Goal: Task Accomplishment & Management: Complete application form

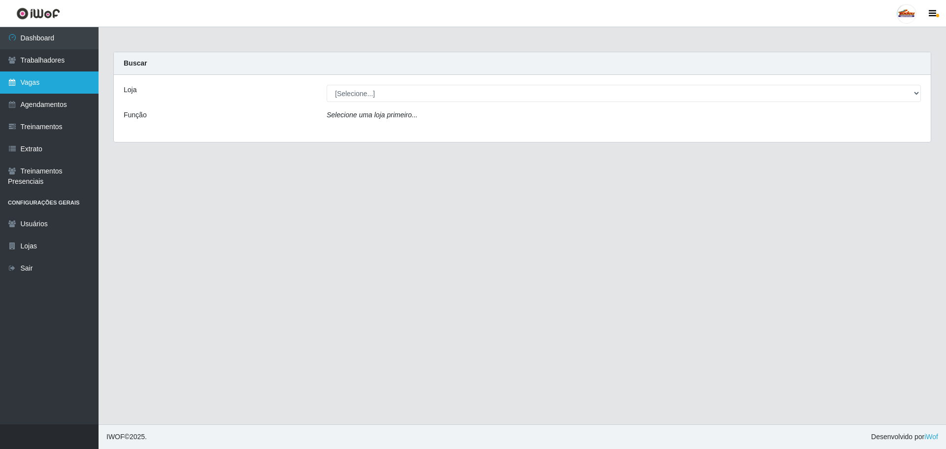
click at [52, 78] on link "Vagas" at bounding box center [49, 82] width 99 height 22
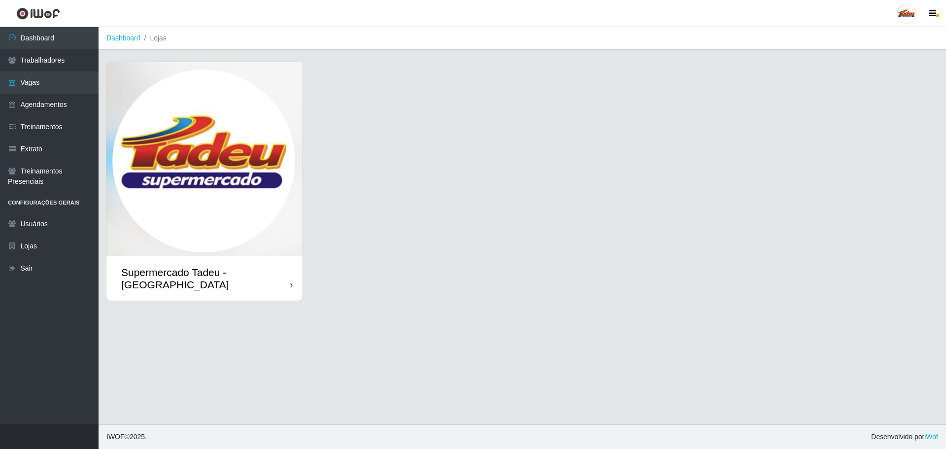
click at [233, 145] on img at bounding box center [204, 159] width 196 height 194
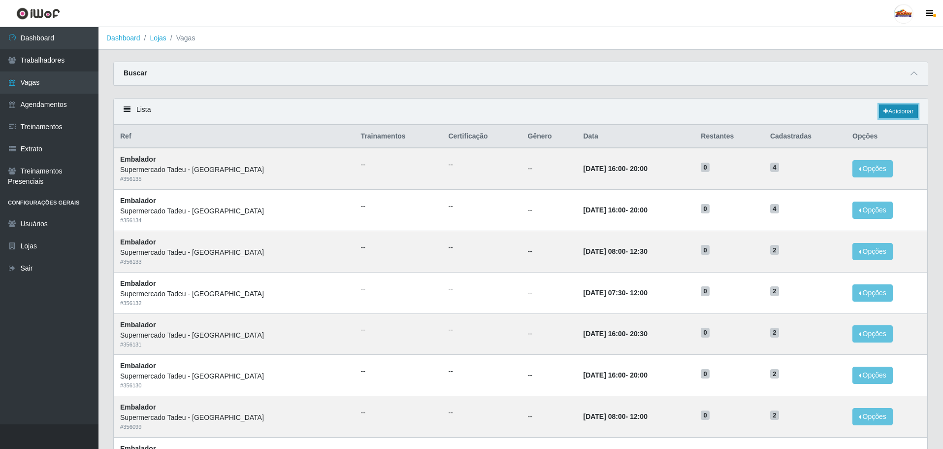
click at [892, 111] on link "Adicionar" at bounding box center [898, 111] width 39 height 14
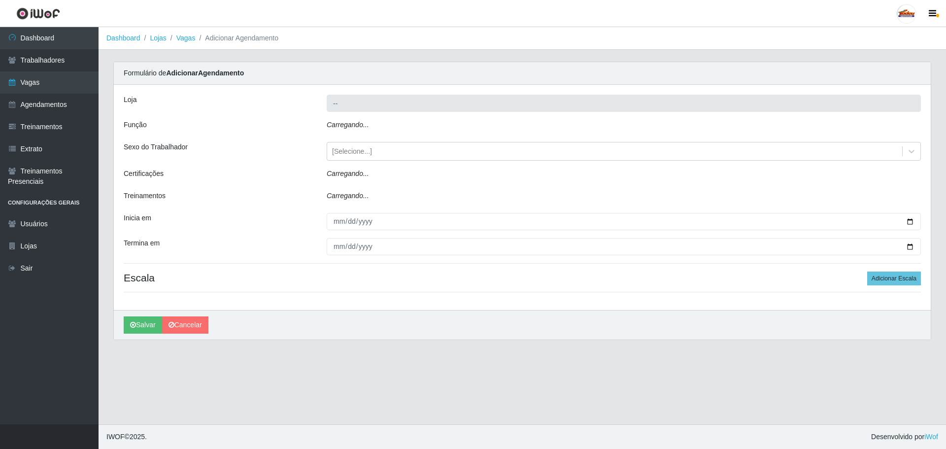
type input "Supermercado Tadeu - [GEOGRAPHIC_DATA]"
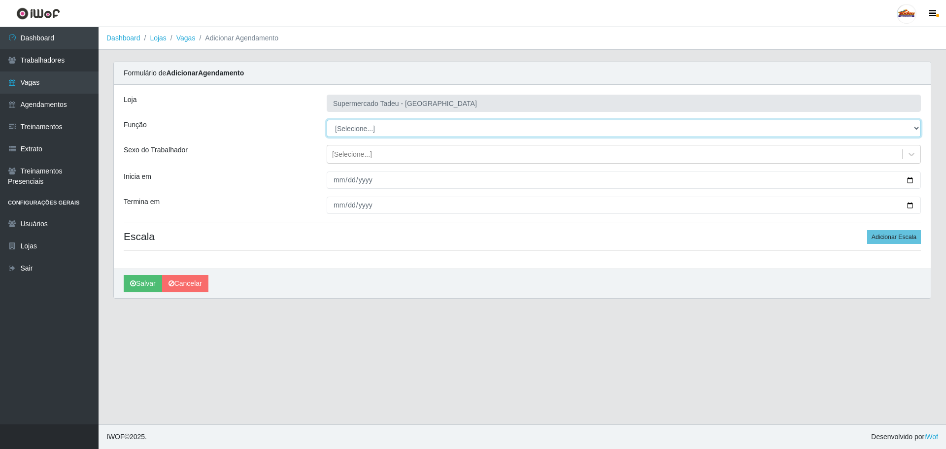
click at [354, 131] on select "[Selecione...] ASG ASG + ASG ++ Auxiliar de Estacionamento Auxiliar de Estacion…" at bounding box center [624, 128] width 594 height 17
select select "1"
click at [327, 120] on select "[Selecione...] ASG ASG + ASG ++ Auxiliar de Estacionamento Auxiliar de Estacion…" at bounding box center [624, 128] width 594 height 17
click at [349, 148] on div "[Selecione...]" at bounding box center [614, 154] width 575 height 16
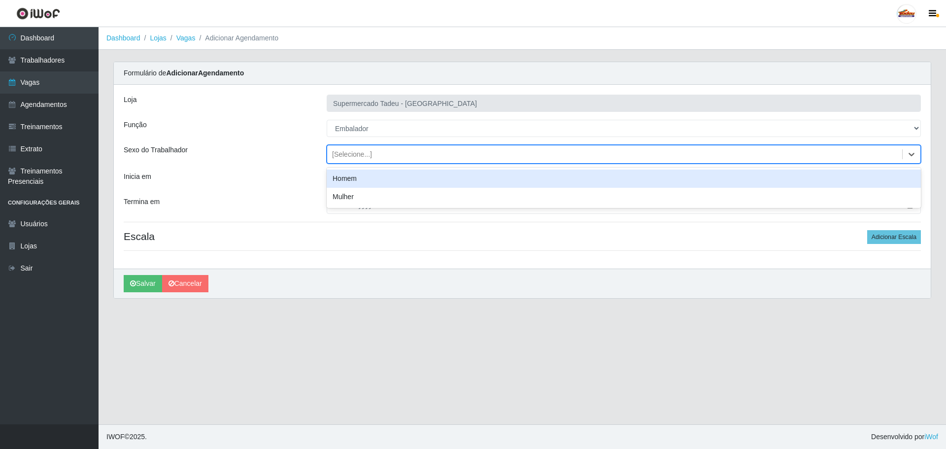
click at [350, 153] on div "[Selecione...]" at bounding box center [352, 154] width 40 height 10
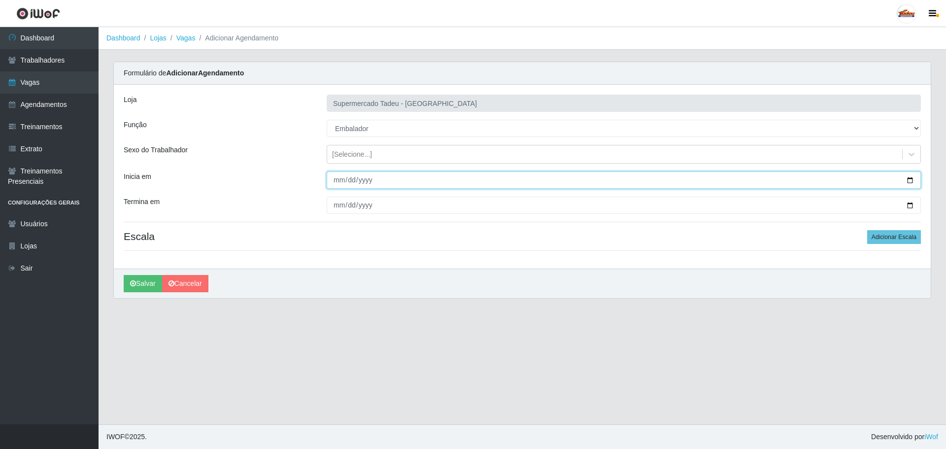
click at [337, 188] on input "Inicia em" at bounding box center [624, 179] width 594 height 17
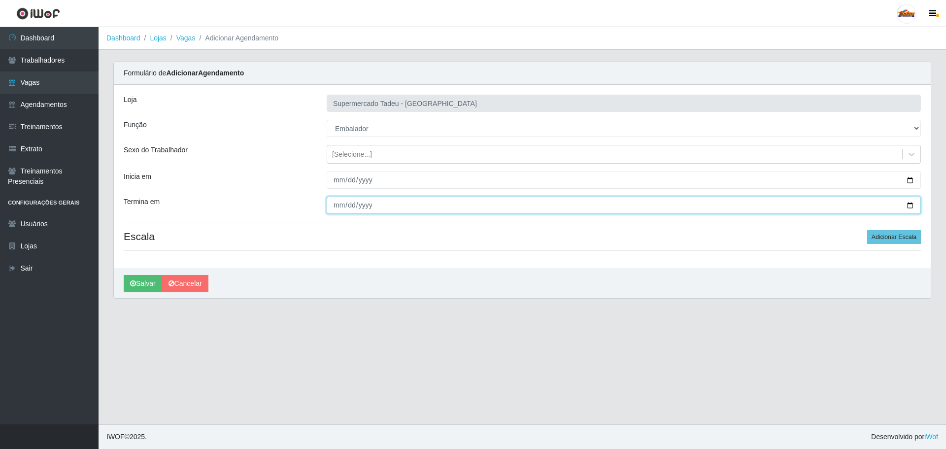
click at [341, 207] on input "Termina em" at bounding box center [624, 205] width 594 height 17
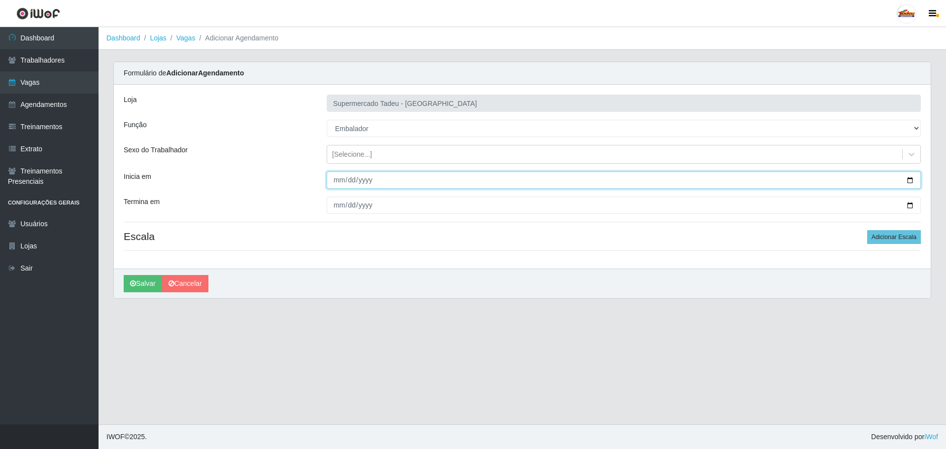
click at [340, 181] on input "Inicia em" at bounding box center [624, 179] width 594 height 17
type input "[DATE]"
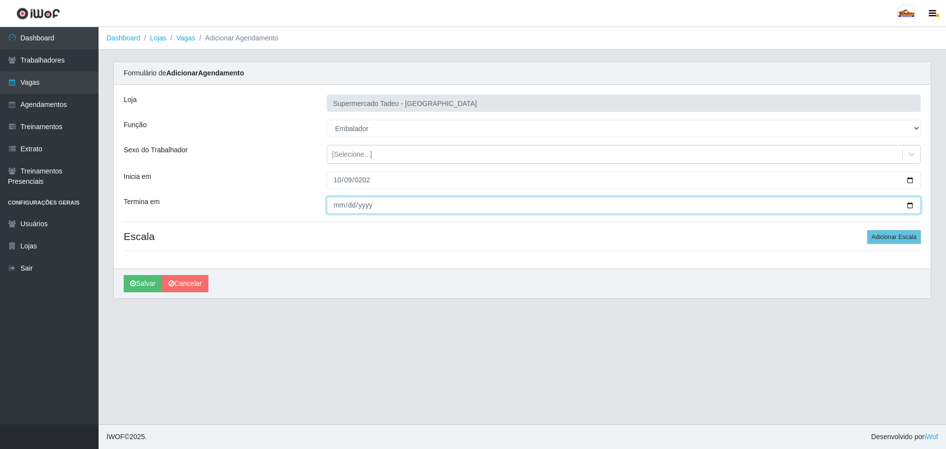
click at [333, 205] on input "Termina em" at bounding box center [624, 205] width 594 height 17
type input "[DATE]"
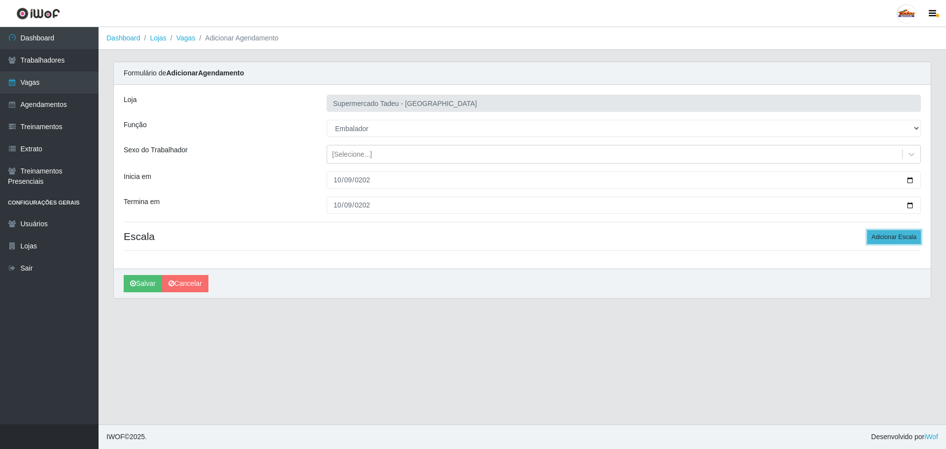
click at [879, 244] on button "Adicionar Escala" at bounding box center [894, 237] width 54 height 14
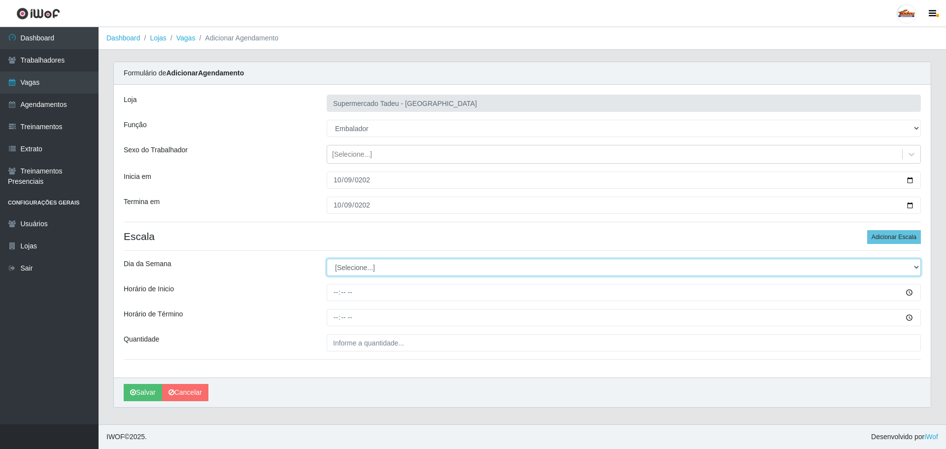
click at [361, 273] on select "[Selecione...] Segunda Terça Quarta Quinta Sexta Sábado Domingo" at bounding box center [624, 267] width 594 height 17
click at [363, 272] on select "[Selecione...] Segunda Terça Quarta Quinta Sexta Sábado Domingo" at bounding box center [624, 267] width 594 height 17
click at [365, 273] on select "[Selecione...] Segunda Terça Quarta Quinta Sexta Sábado Domingo" at bounding box center [624, 267] width 594 height 17
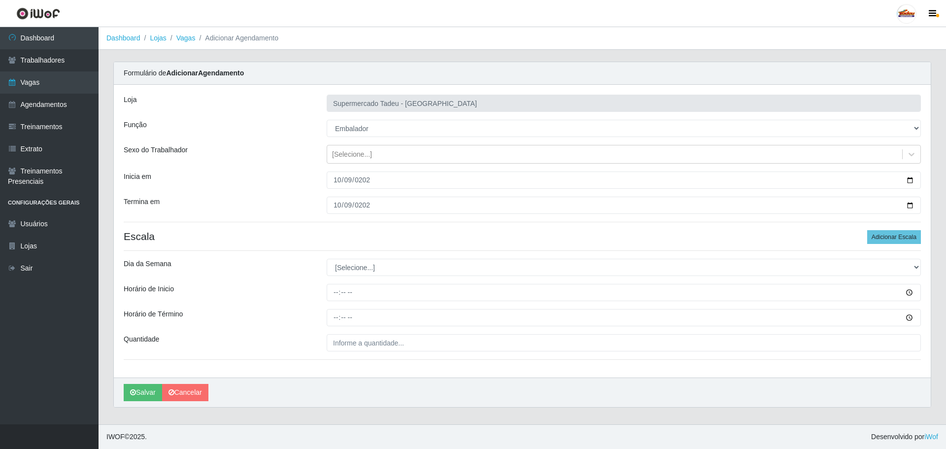
click at [306, 277] on div "Loja Supermercado Tadeu - [GEOGRAPHIC_DATA] Função [Selecione...] ASG ASG + ASG…" at bounding box center [522, 231] width 817 height 293
click at [341, 287] on input "Horário de Inicio" at bounding box center [624, 292] width 594 height 17
click at [335, 289] on input "Horário de Inicio" at bounding box center [624, 292] width 594 height 17
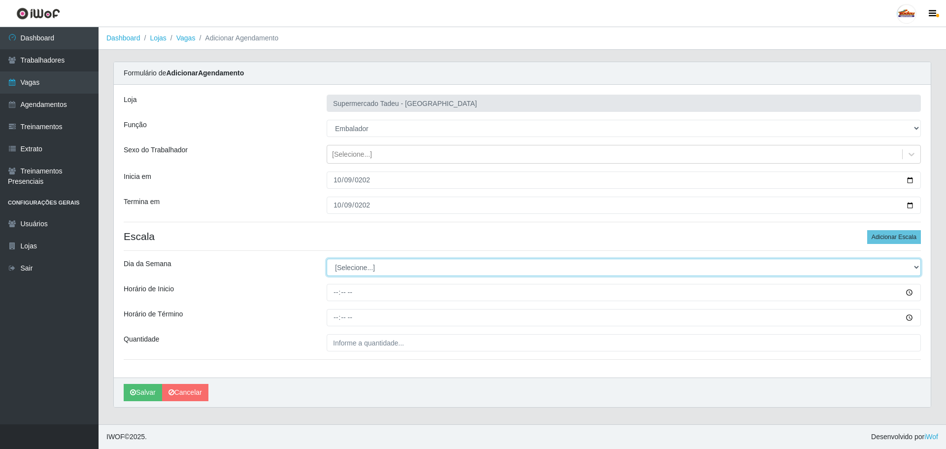
click at [369, 270] on select "[Selecione...] Segunda Terça Quarta Quinta Sexta Sábado Domingo" at bounding box center [624, 267] width 594 height 17
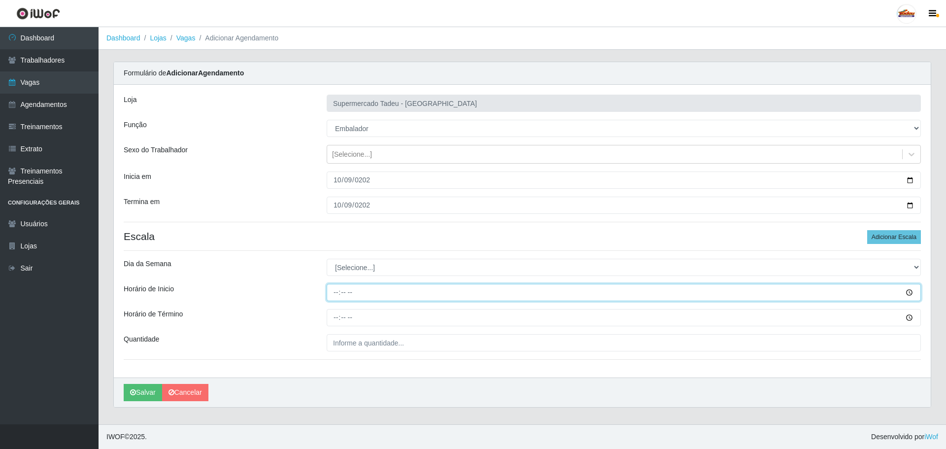
click at [359, 294] on input "Horário de Inicio" at bounding box center [624, 292] width 594 height 17
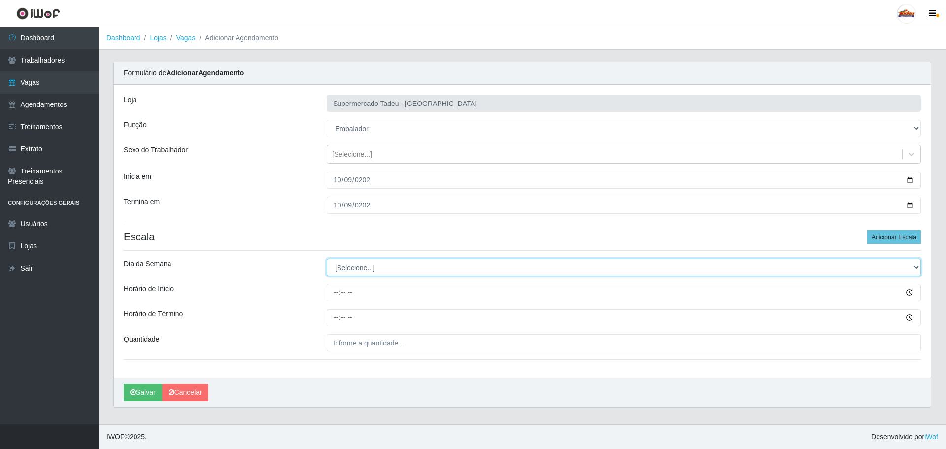
click at [356, 265] on select "[Selecione...] Segunda Terça Quarta Quinta Sexta Sábado Domingo" at bounding box center [624, 267] width 594 height 17
select select "3"
click at [327, 259] on select "[Selecione...] Segunda Terça Quarta Quinta Sexta Sábado Domingo" at bounding box center [624, 267] width 594 height 17
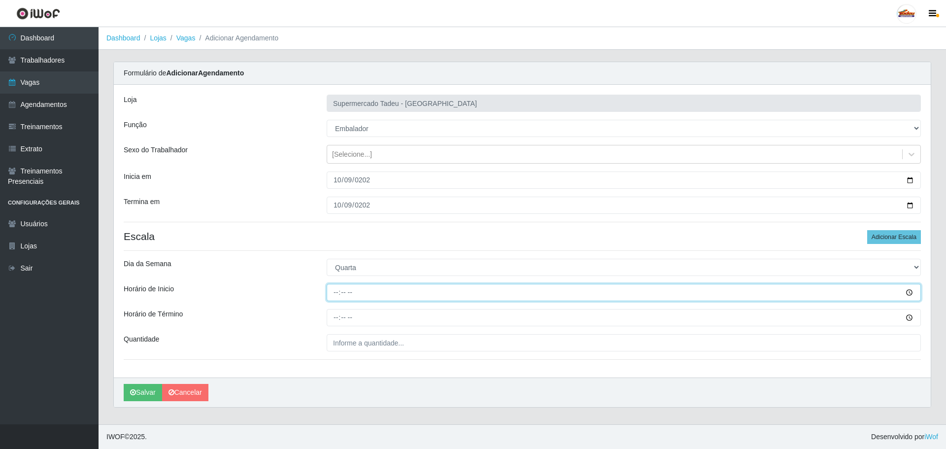
click at [335, 289] on input "Horário de Inicio" at bounding box center [624, 292] width 594 height 17
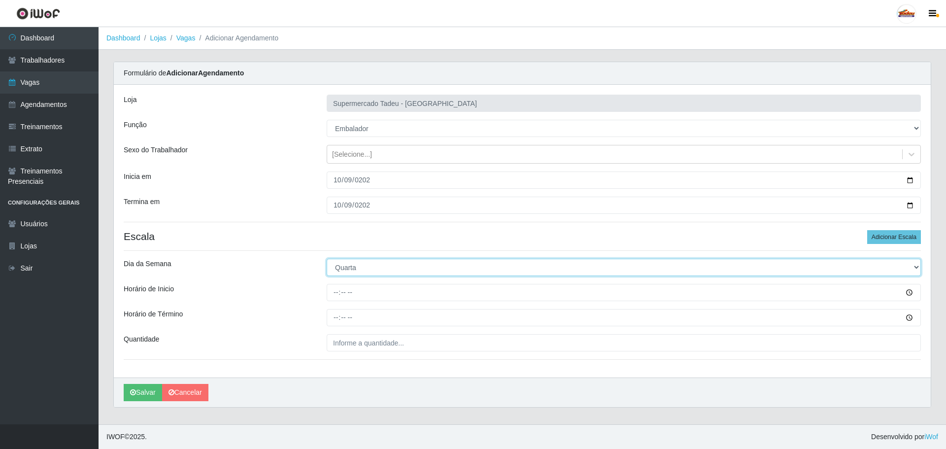
click at [359, 269] on select "[Selecione...] Segunda Terça Quarta Quinta Sexta Sábado Domingo" at bounding box center [624, 267] width 594 height 17
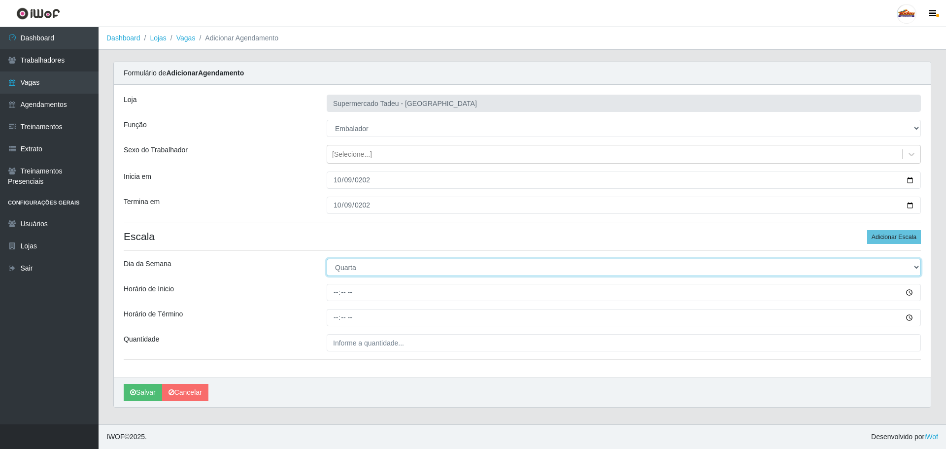
click at [359, 269] on select "[Selecione...] Segunda Terça Quarta Quinta Sexta Sábado Domingo" at bounding box center [624, 267] width 594 height 17
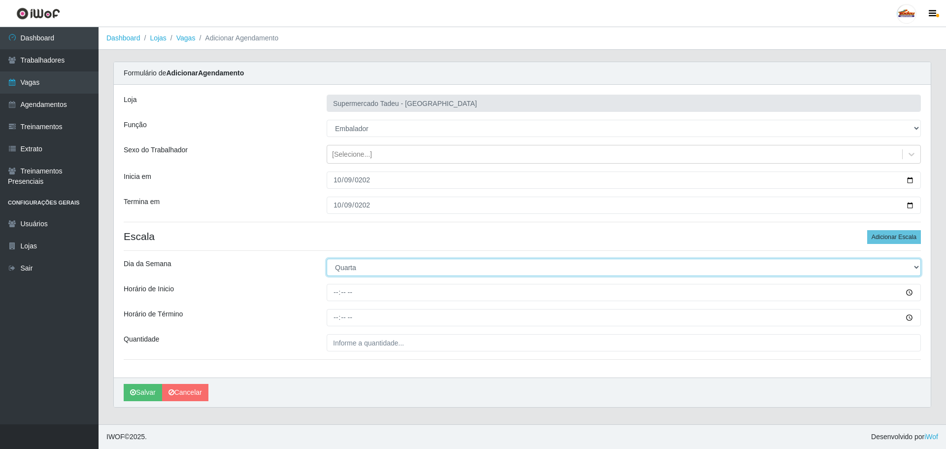
click at [359, 269] on select "[Selecione...] Segunda Terça Quarta Quinta Sexta Sábado Domingo" at bounding box center [624, 267] width 594 height 17
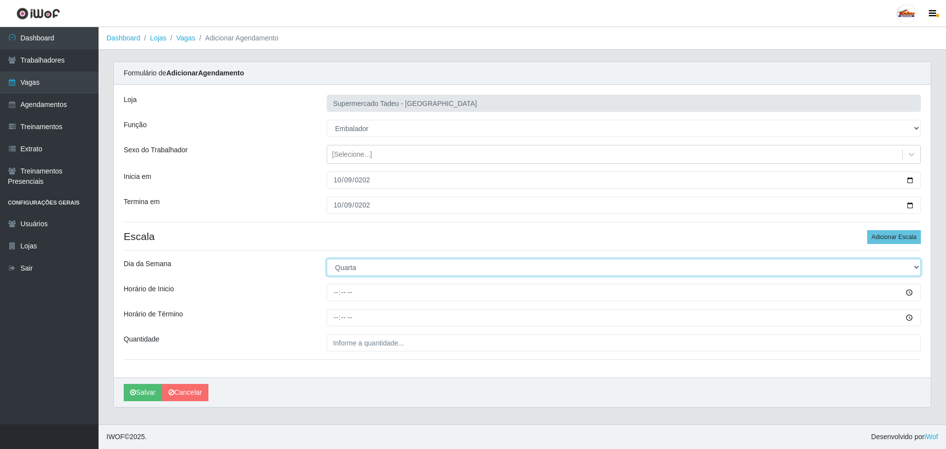
click at [359, 269] on select "[Selecione...] Segunda Terça Quarta Quinta Sexta Sábado Domingo" at bounding box center [624, 267] width 594 height 17
click at [357, 266] on select "[Selecione...] Segunda Terça Quarta Quinta Sexta Sábado Domingo" at bounding box center [624, 267] width 594 height 17
click at [348, 263] on select "[Selecione...] Segunda Terça Quarta Quinta Sexta Sábado Domingo" at bounding box center [624, 267] width 594 height 17
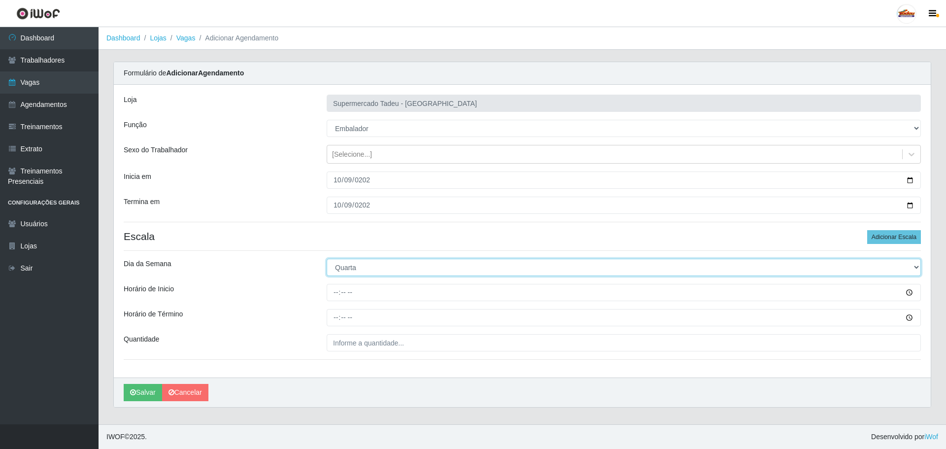
click at [348, 263] on select "[Selecione...] Segunda Terça Quarta Quinta Sexta Sábado Domingo" at bounding box center [624, 267] width 594 height 17
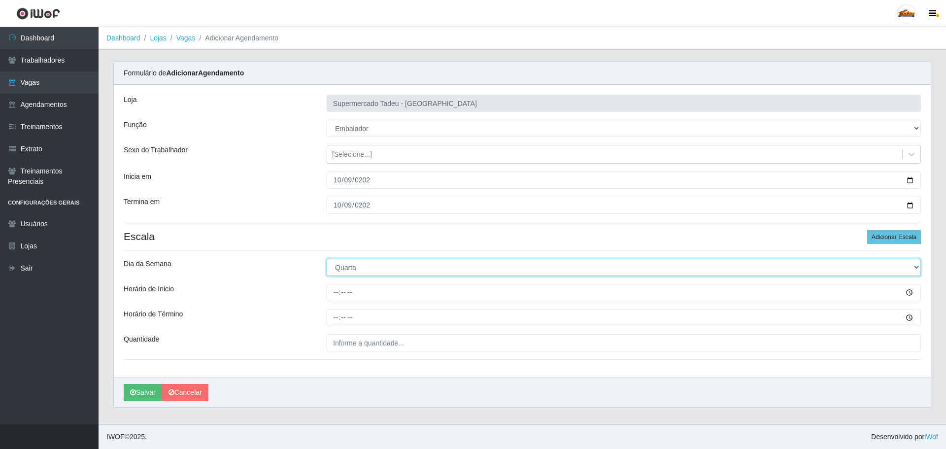
click at [348, 263] on select "[Selecione...] Segunda Terça Quarta Quinta Sexta Sábado Domingo" at bounding box center [624, 267] width 594 height 17
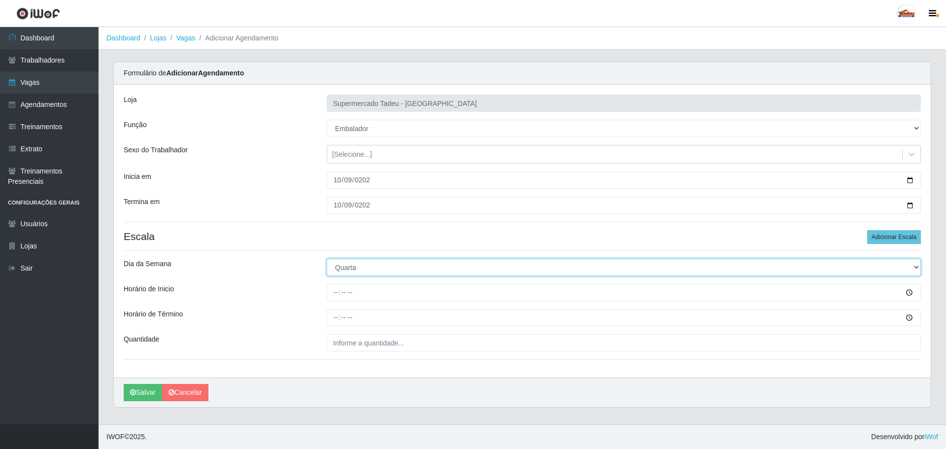
click at [348, 263] on select "[Selecione...] Segunda Terça Quarta Quinta Sexta Sábado Domingo" at bounding box center [624, 267] width 594 height 17
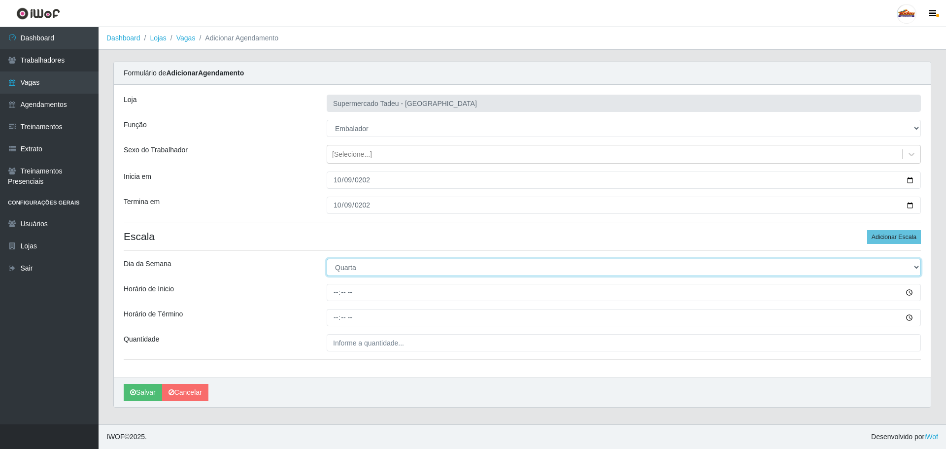
click at [348, 263] on select "[Selecione...] Segunda Terça Quarta Quinta Sexta Sábado Domingo" at bounding box center [624, 267] width 594 height 17
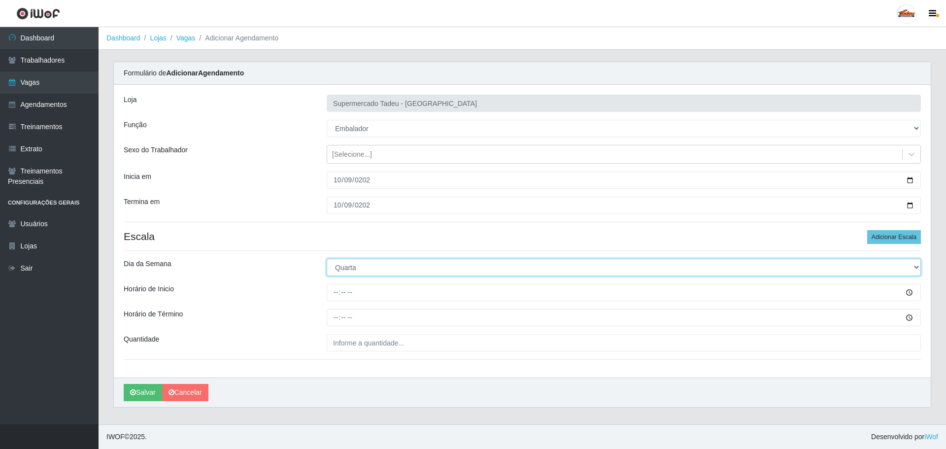
click at [348, 263] on select "[Selecione...] Segunda Terça Quarta Quinta Sexta Sábado Domingo" at bounding box center [624, 267] width 594 height 17
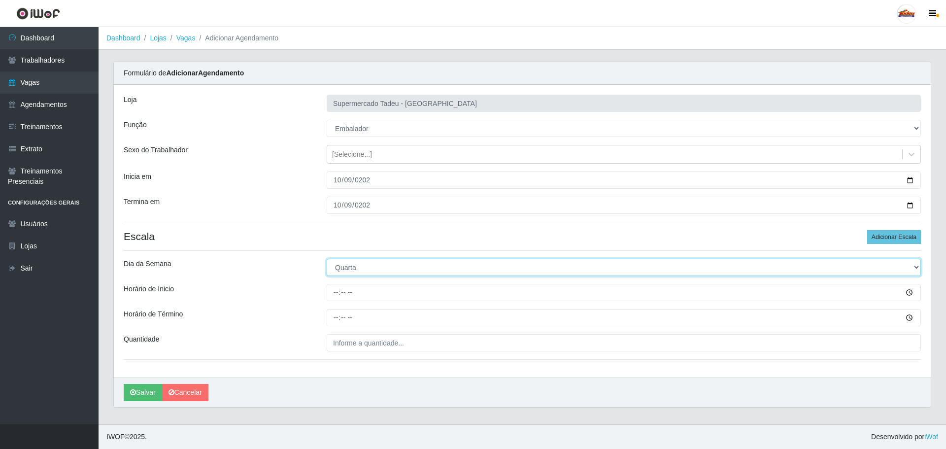
click at [348, 263] on select "[Selecione...] Segunda Terça Quarta Quinta Sexta Sábado Domingo" at bounding box center [624, 267] width 594 height 17
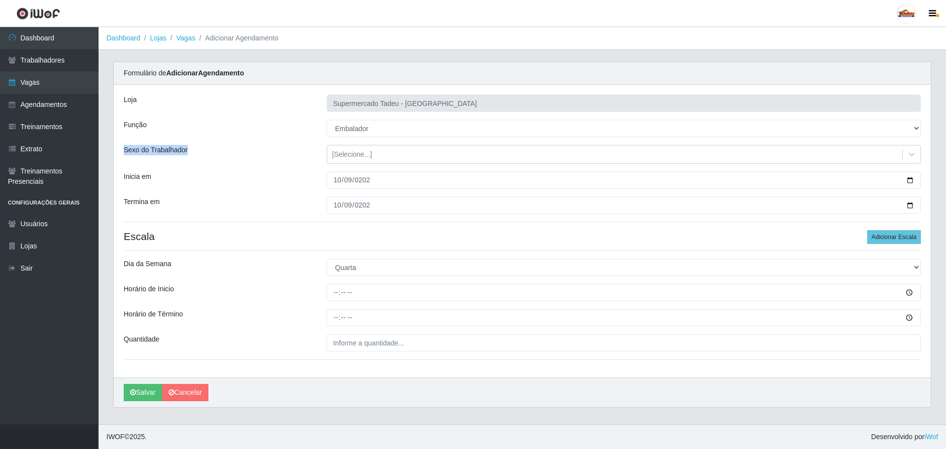
drag, startPoint x: 170, startPoint y: 147, endPoint x: 195, endPoint y: 151, distance: 25.4
click at [195, 151] on div "Sexo do Trabalhador" at bounding box center [217, 154] width 203 height 19
click at [142, 104] on div "Loja" at bounding box center [217, 103] width 203 height 17
drag, startPoint x: 131, startPoint y: 128, endPoint x: 148, endPoint y: 132, distance: 17.7
click at [148, 132] on div "Função" at bounding box center [217, 128] width 203 height 17
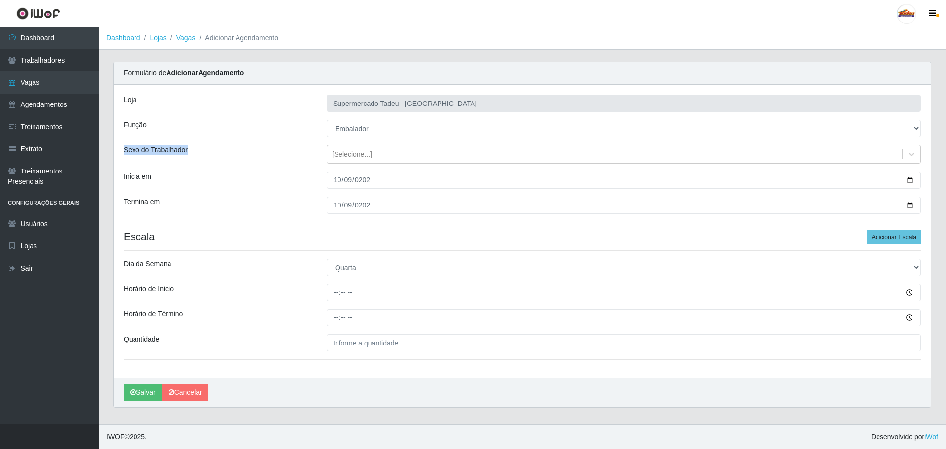
drag, startPoint x: 162, startPoint y: 153, endPoint x: 187, endPoint y: 152, distance: 25.1
click at [187, 152] on div "Sexo do Trabalhador" at bounding box center [217, 154] width 203 height 19
drag, startPoint x: 163, startPoint y: 175, endPoint x: 125, endPoint y: 206, distance: 49.4
click at [171, 175] on div "Inicia em" at bounding box center [217, 179] width 203 height 17
drag, startPoint x: 124, startPoint y: 202, endPoint x: 167, endPoint y: 200, distance: 43.4
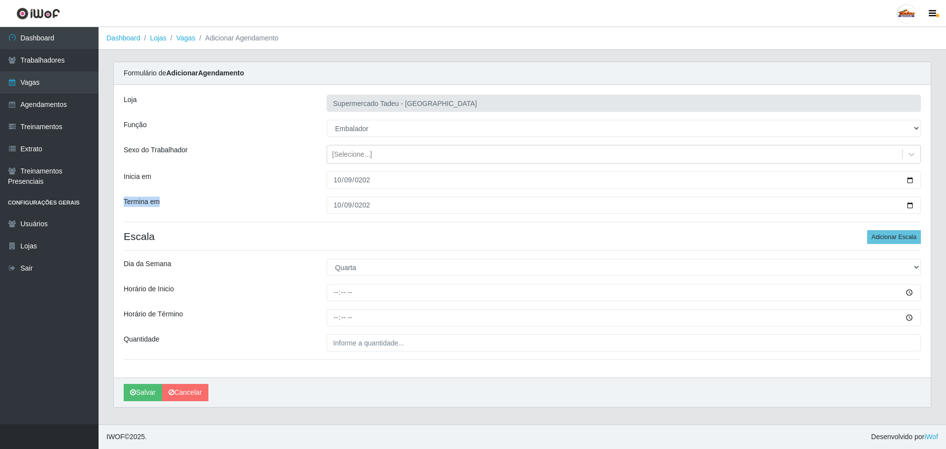
click at [176, 204] on div "Termina em" at bounding box center [217, 205] width 203 height 17
drag, startPoint x: 150, startPoint y: 151, endPoint x: 148, endPoint y: 178, distance: 26.7
click at [191, 157] on div "Sexo do Trabalhador" at bounding box center [217, 154] width 203 height 19
drag, startPoint x: 133, startPoint y: 177, endPoint x: 169, endPoint y: 177, distance: 36.0
click at [169, 177] on div "Inicia em" at bounding box center [217, 179] width 203 height 17
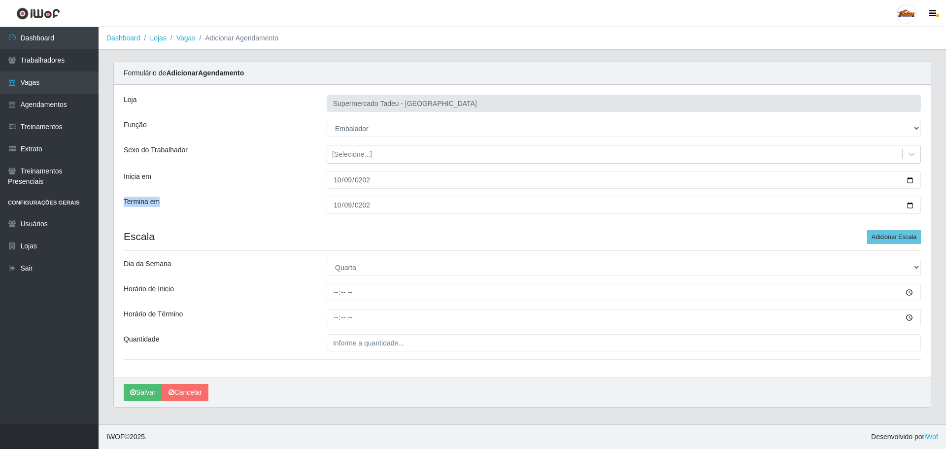
drag, startPoint x: 123, startPoint y: 202, endPoint x: 168, endPoint y: 198, distance: 46.0
click at [168, 198] on div "Termina em" at bounding box center [217, 205] width 203 height 17
drag, startPoint x: 125, startPoint y: 127, endPoint x: 153, endPoint y: 133, distance: 28.7
click at [153, 133] on div "Função" at bounding box center [217, 128] width 203 height 17
drag, startPoint x: 138, startPoint y: 105, endPoint x: 150, endPoint y: 113, distance: 14.6
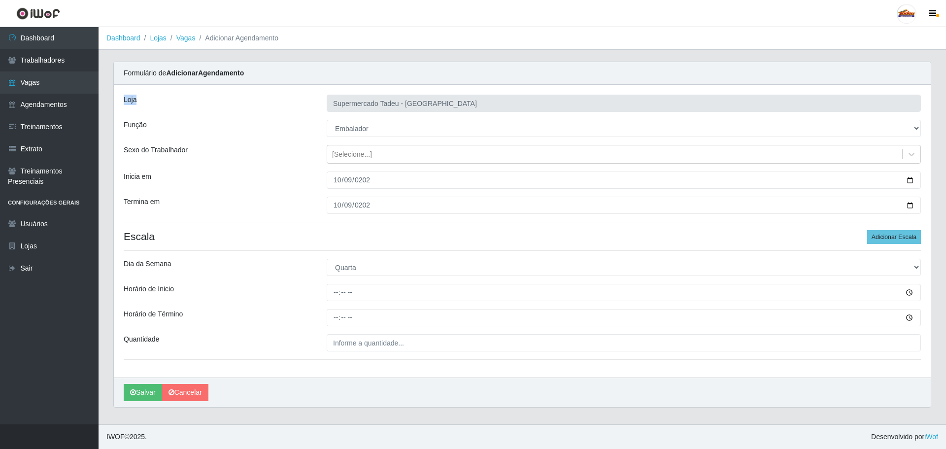
click at [149, 110] on div "Loja" at bounding box center [217, 103] width 203 height 17
drag, startPoint x: 153, startPoint y: 268, endPoint x: 186, endPoint y: 268, distance: 32.5
click at [186, 268] on div "Dia da Semana" at bounding box center [217, 267] width 203 height 17
drag, startPoint x: 120, startPoint y: 290, endPoint x: 199, endPoint y: 287, distance: 78.9
click at [199, 287] on div "Horário de Inicio" at bounding box center [217, 292] width 203 height 17
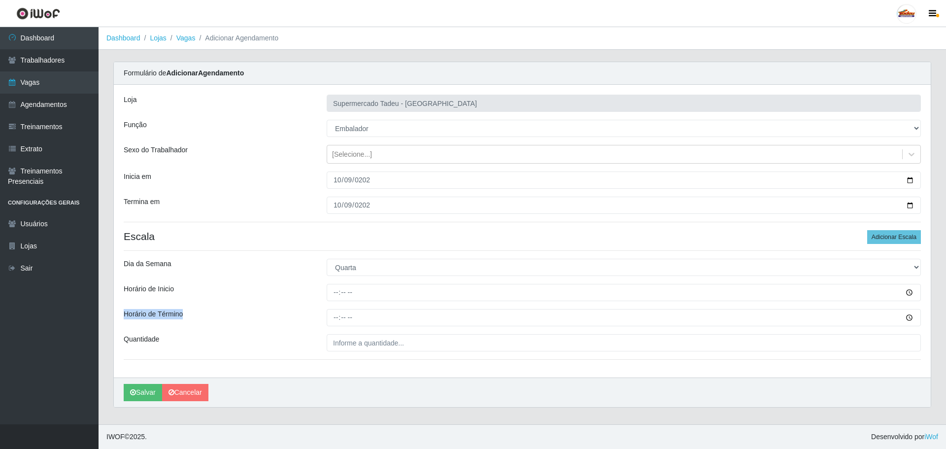
drag, startPoint x: 123, startPoint y: 316, endPoint x: 204, endPoint y: 327, distance: 82.6
click at [215, 325] on div "Horário de Término" at bounding box center [217, 317] width 203 height 17
drag, startPoint x: 125, startPoint y: 342, endPoint x: 207, endPoint y: 338, distance: 82.4
click at [207, 338] on div "Quantidade" at bounding box center [217, 342] width 203 height 17
drag, startPoint x: 121, startPoint y: 314, endPoint x: 158, endPoint y: 293, distance: 42.3
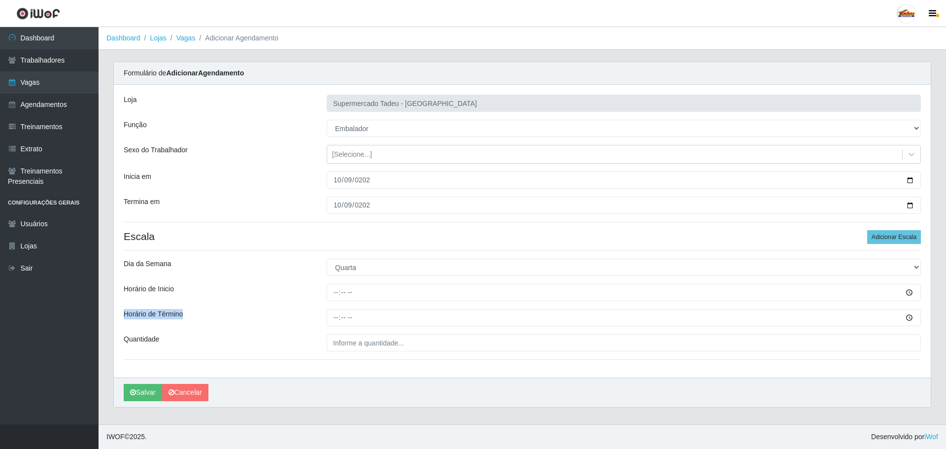
click at [200, 306] on div "Loja Supermercado Tadeu - [GEOGRAPHIC_DATA] Função [Selecione...] ASG ASG + ASG…" at bounding box center [522, 231] width 817 height 293
drag, startPoint x: 166, startPoint y: 287, endPoint x: 186, endPoint y: 284, distance: 20.4
click at [186, 284] on div "Horário de Inicio" at bounding box center [217, 292] width 203 height 17
drag, startPoint x: 122, startPoint y: 263, endPoint x: 179, endPoint y: 266, distance: 57.7
click at [179, 266] on div "Dia da Semana" at bounding box center [217, 267] width 203 height 17
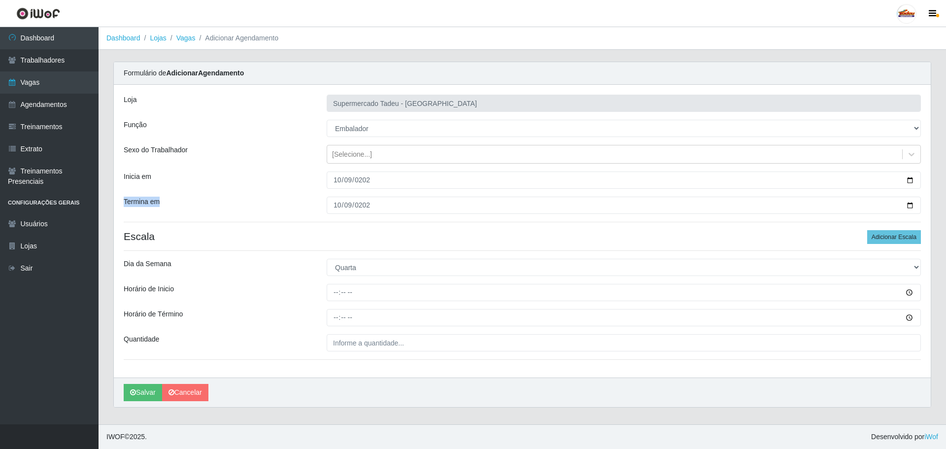
drag, startPoint x: 122, startPoint y: 201, endPoint x: 163, endPoint y: 203, distance: 41.0
click at [164, 203] on div "Termina em" at bounding box center [217, 205] width 203 height 17
drag, startPoint x: 122, startPoint y: 176, endPoint x: 165, endPoint y: 182, distance: 42.8
click at [165, 182] on div "Inicia em" at bounding box center [217, 179] width 203 height 17
drag, startPoint x: 140, startPoint y: 156, endPoint x: 175, endPoint y: 158, distance: 35.0
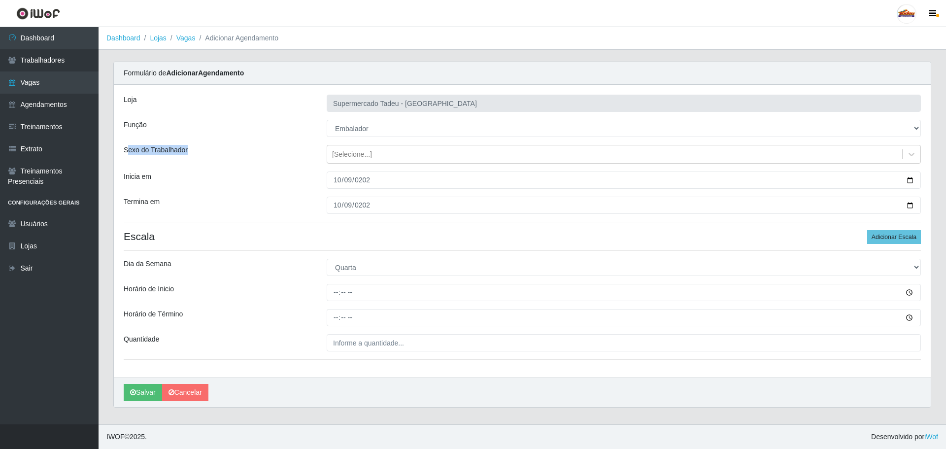
click at [181, 156] on div "Sexo do Trabalhador" at bounding box center [217, 154] width 203 height 19
drag, startPoint x: 123, startPoint y: 125, endPoint x: 154, endPoint y: 117, distance: 31.4
click at [162, 126] on div "Função" at bounding box center [217, 128] width 203 height 17
drag, startPoint x: 123, startPoint y: 100, endPoint x: 155, endPoint y: 106, distance: 32.1
click at [155, 106] on div "Loja" at bounding box center [217, 103] width 203 height 17
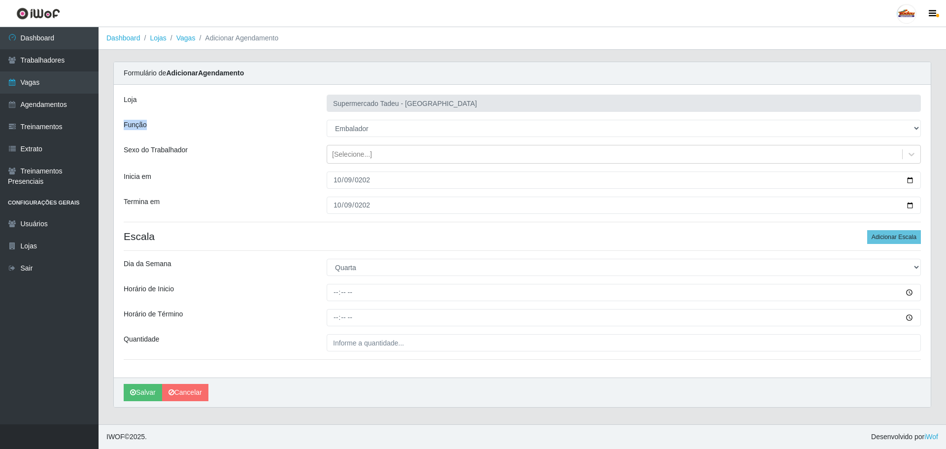
drag, startPoint x: 122, startPoint y: 126, endPoint x: 149, endPoint y: 132, distance: 27.6
click at [154, 128] on div "Função" at bounding box center [217, 128] width 203 height 17
drag, startPoint x: 124, startPoint y: 150, endPoint x: 199, endPoint y: 153, distance: 75.4
click at [199, 153] on div "Sexo do Trabalhador" at bounding box center [217, 154] width 203 height 19
drag, startPoint x: 169, startPoint y: 178, endPoint x: 176, endPoint y: 178, distance: 6.9
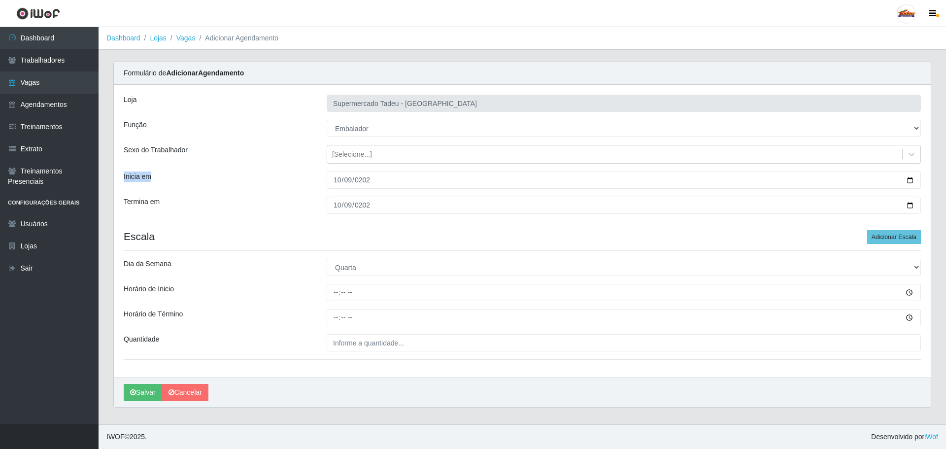
click at [176, 178] on div "Inicia em" at bounding box center [217, 179] width 203 height 17
drag, startPoint x: 124, startPoint y: 203, endPoint x: 180, endPoint y: 212, distance: 56.4
click at [190, 204] on div "Termina em" at bounding box center [217, 205] width 203 height 17
drag, startPoint x: 134, startPoint y: 266, endPoint x: 206, endPoint y: 268, distance: 72.4
click at [206, 268] on div "Dia da Semana" at bounding box center [217, 267] width 203 height 17
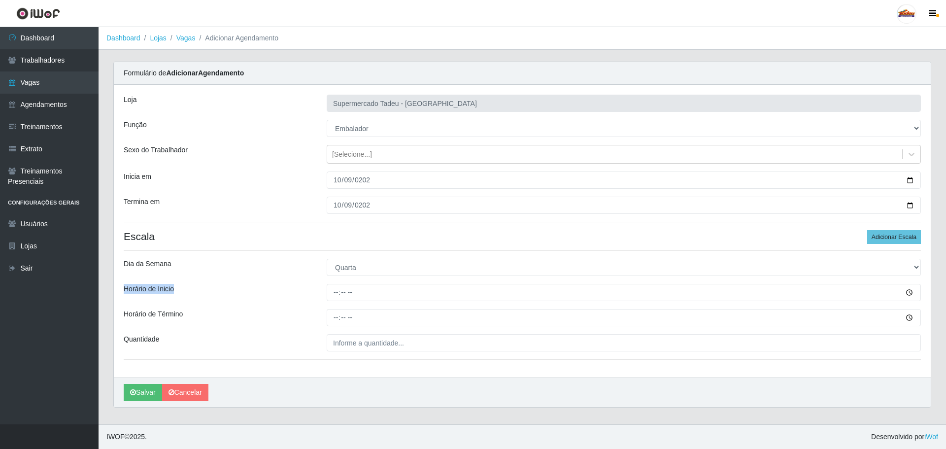
drag, startPoint x: 197, startPoint y: 277, endPoint x: 208, endPoint y: 284, distance: 13.3
click at [219, 280] on div "Loja Supermercado Tadeu - [GEOGRAPHIC_DATA] Função [Selecione...] ASG ASG + ASG…" at bounding box center [522, 231] width 817 height 293
drag, startPoint x: 123, startPoint y: 314, endPoint x: 205, endPoint y: 326, distance: 83.6
click at [219, 320] on div "Horário de Término" at bounding box center [217, 317] width 203 height 17
drag, startPoint x: 124, startPoint y: 339, endPoint x: 194, endPoint y: 332, distance: 69.8
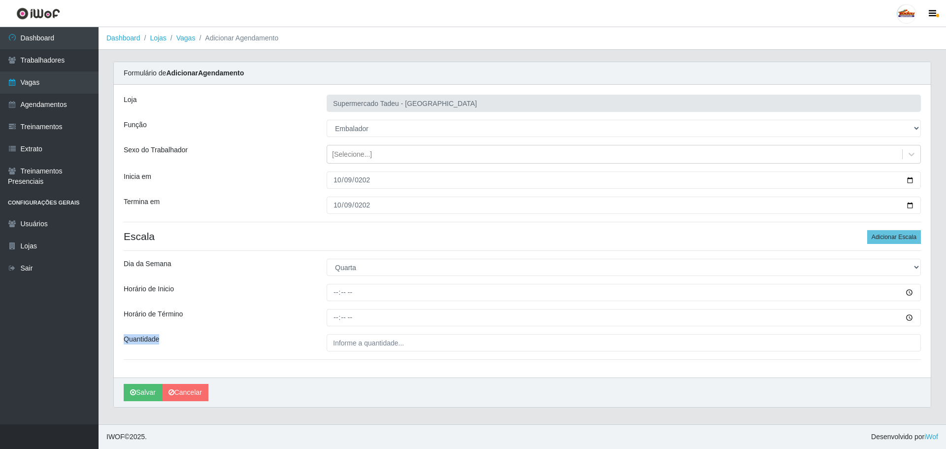
click at [192, 333] on div "Loja Supermercado Tadeu - [GEOGRAPHIC_DATA] Função [Selecione...] ASG ASG + ASG…" at bounding box center [522, 231] width 817 height 293
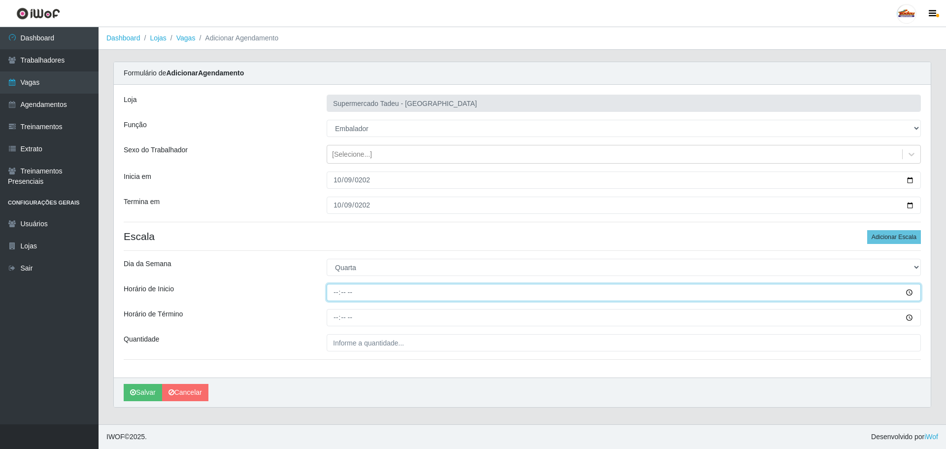
click at [345, 293] on input "Horário de Inicio" at bounding box center [624, 292] width 594 height 17
click at [342, 293] on input "Horário de Inicio" at bounding box center [624, 292] width 594 height 17
click at [337, 292] on input "Horário de Inicio" at bounding box center [624, 292] width 594 height 17
click at [341, 294] on input "Horário de Inicio" at bounding box center [624, 292] width 594 height 17
click at [333, 292] on input "Horário de Inicio" at bounding box center [624, 292] width 594 height 17
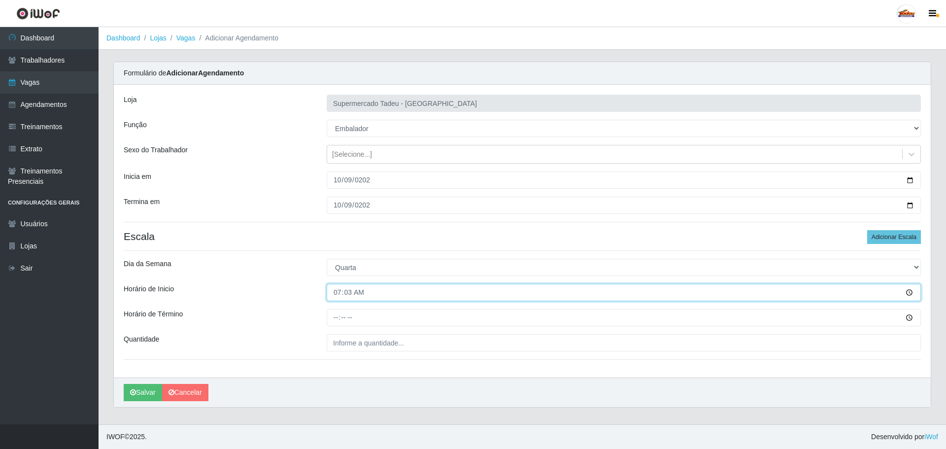
type input "07:30"
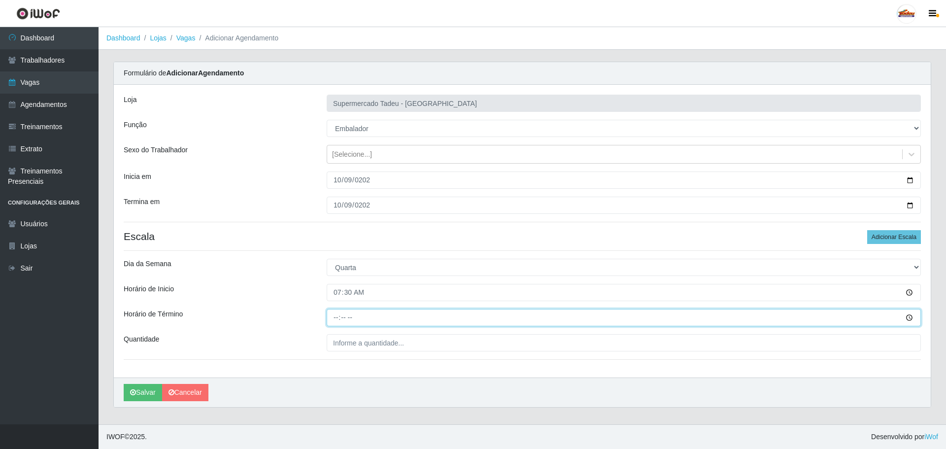
click at [337, 322] on input "Horário de Término" at bounding box center [624, 317] width 594 height 17
type input "12:00"
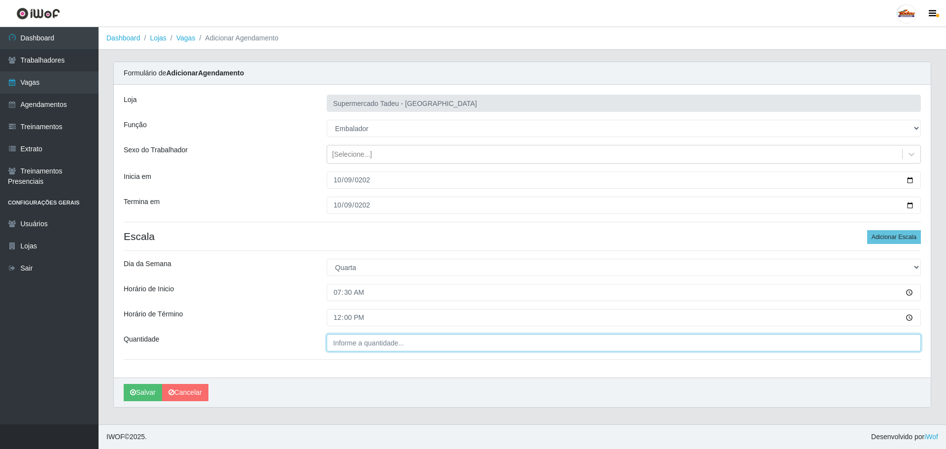
type input "___"
click at [336, 341] on input "___" at bounding box center [624, 342] width 594 height 17
click at [340, 343] on input "___" at bounding box center [624, 342] width 594 height 17
type input "2__"
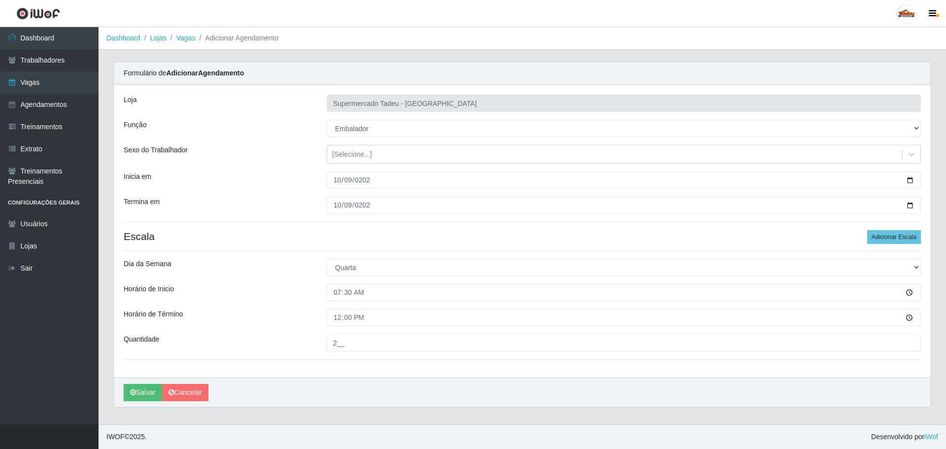
click at [295, 231] on h4 "Escala Adicionar Escala" at bounding box center [522, 236] width 797 height 12
click at [147, 392] on button "Salvar" at bounding box center [143, 392] width 38 height 17
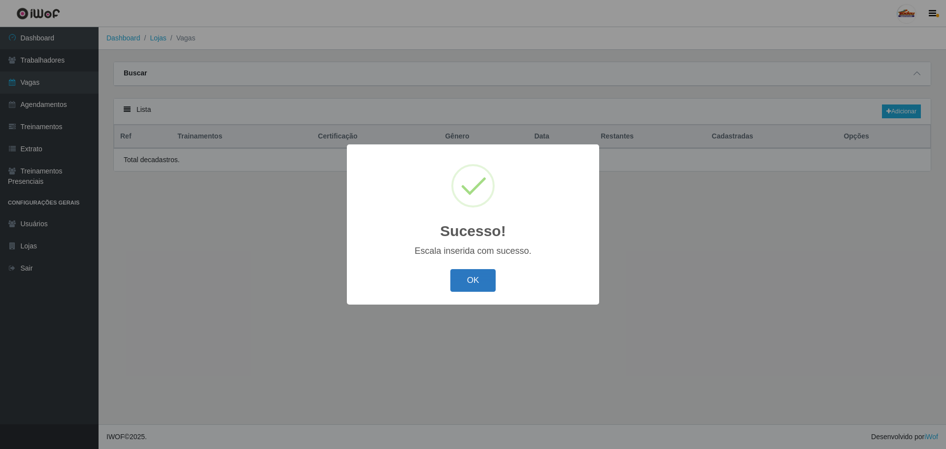
click at [461, 277] on button "OK" at bounding box center [473, 280] width 46 height 23
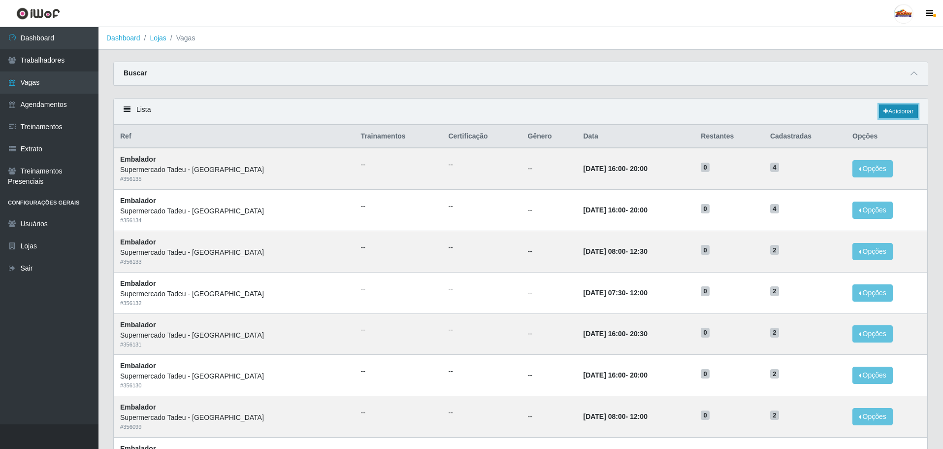
click at [899, 113] on link "Adicionar" at bounding box center [898, 111] width 39 height 14
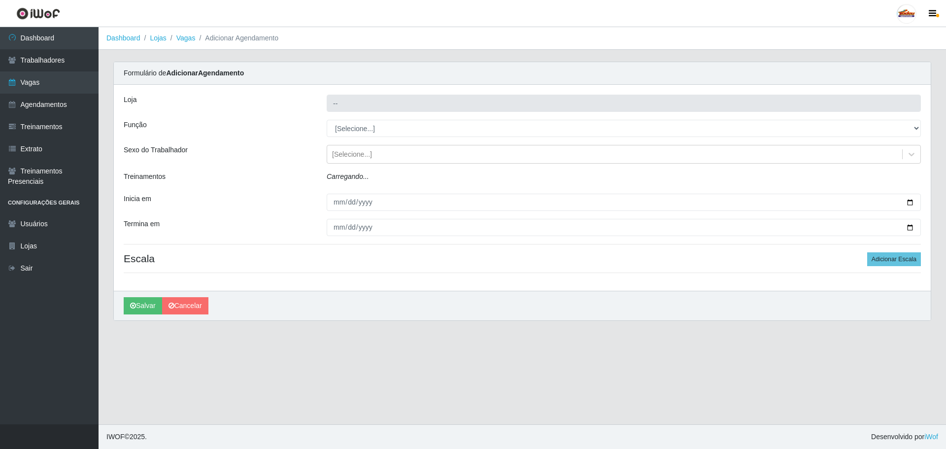
type input "Supermercado Tadeu - [GEOGRAPHIC_DATA]"
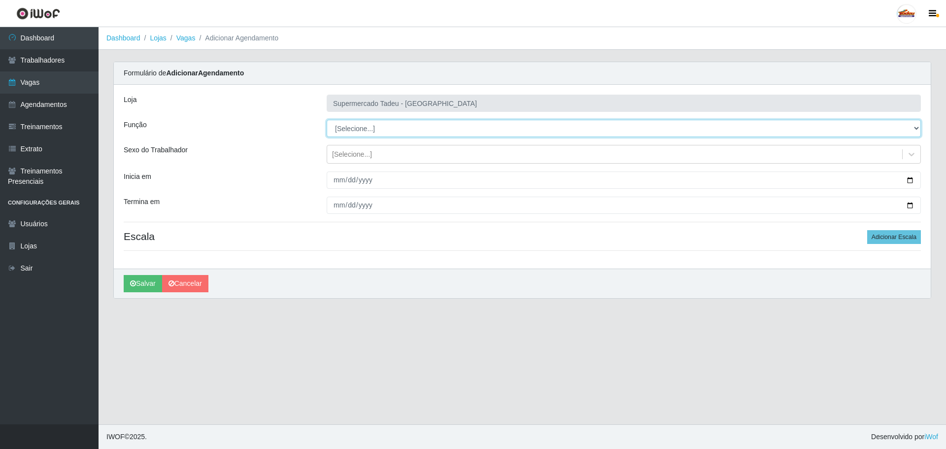
click at [336, 132] on select "[Selecione...] ASG ASG + ASG ++ Auxiliar de Estacionamento Auxiliar de Estacion…" at bounding box center [624, 128] width 594 height 17
click at [513, 331] on main "Dashboard Lojas Vagas Adicionar Agendamento Carregando... Formulário de Adicion…" at bounding box center [522, 225] width 847 height 397
click at [345, 133] on select "[Selecione...] ASG ASG + ASG ++ Auxiliar de Estacionamento Auxiliar de Estacion…" at bounding box center [624, 128] width 594 height 17
click at [344, 127] on select "[Selecione...] ASG ASG + ASG ++ Auxiliar de Estacionamento Auxiliar de Estacion…" at bounding box center [624, 128] width 594 height 17
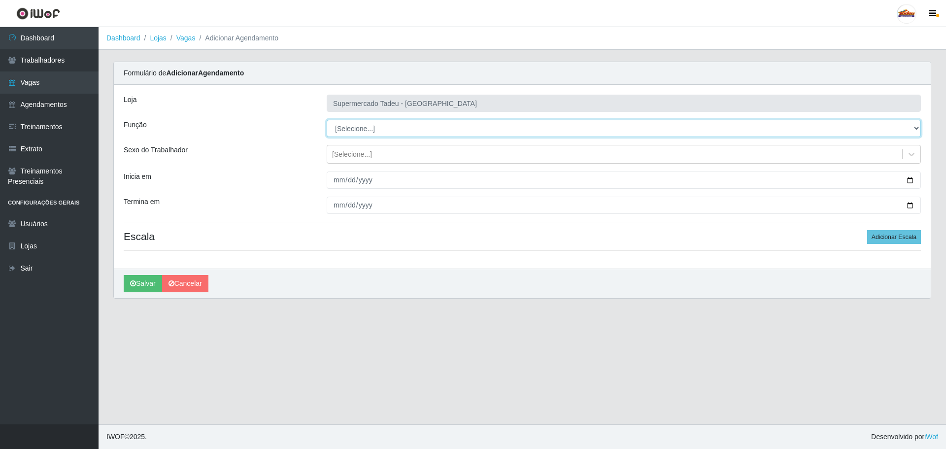
click at [344, 127] on select "[Selecione...] ASG ASG + ASG ++ Auxiliar de Estacionamento Auxiliar de Estacion…" at bounding box center [624, 128] width 594 height 17
click at [347, 153] on div "[Selecione...]" at bounding box center [352, 154] width 40 height 10
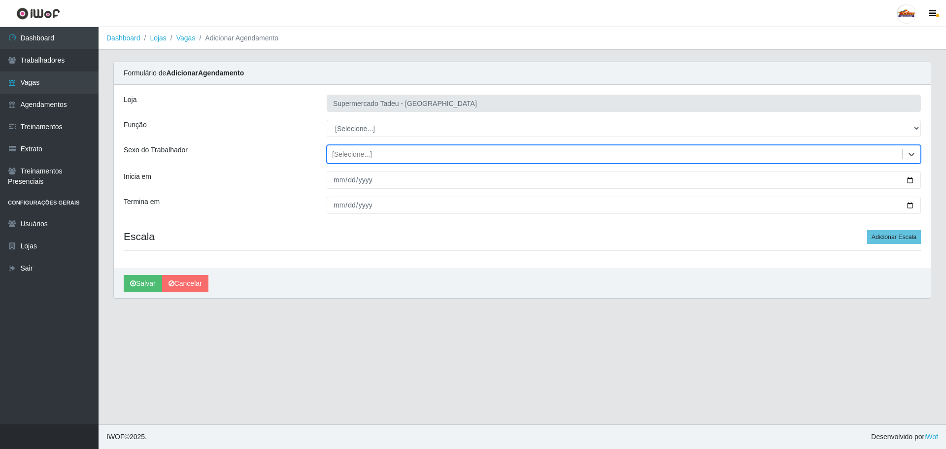
click at [348, 153] on div "[Selecione...]" at bounding box center [352, 154] width 40 height 10
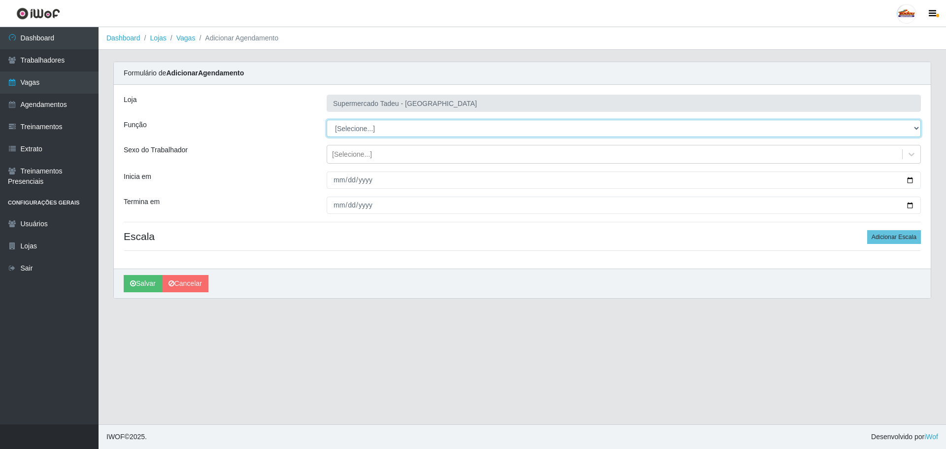
click at [352, 125] on select "[Selecione...] ASG ASG + ASG ++ Auxiliar de Estacionamento Auxiliar de Estacion…" at bounding box center [624, 128] width 594 height 17
select select "1"
click at [327, 120] on select "[Selecione...] ASG ASG + ASG ++ Auxiliar de Estacionamento Auxiliar de Estacion…" at bounding box center [624, 128] width 594 height 17
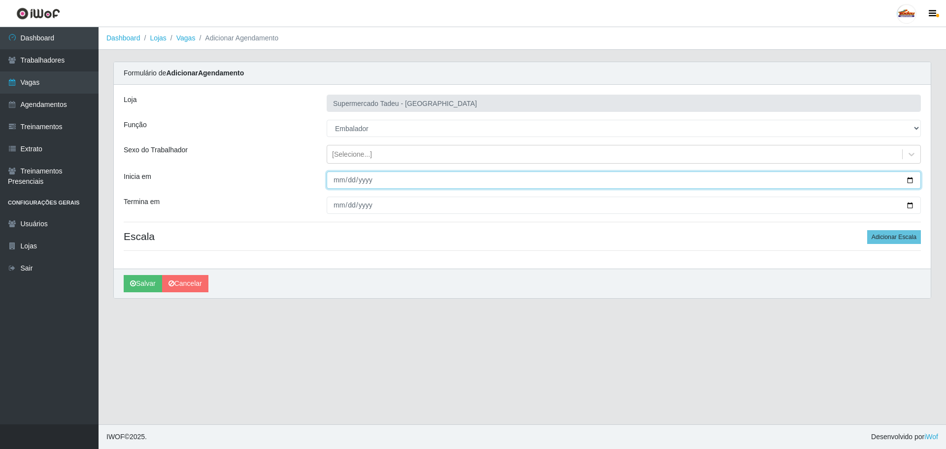
click at [340, 179] on input "Inicia em" at bounding box center [624, 179] width 594 height 17
type input "[DATE]"
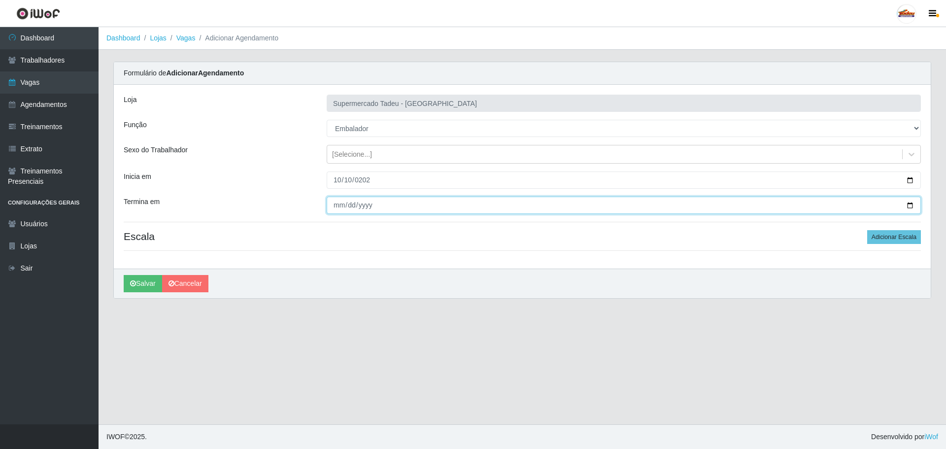
click at [336, 202] on input "Termina em" at bounding box center [624, 205] width 594 height 17
type input "[DATE]"
click at [659, 272] on div "[PERSON_NAME]" at bounding box center [522, 283] width 817 height 30
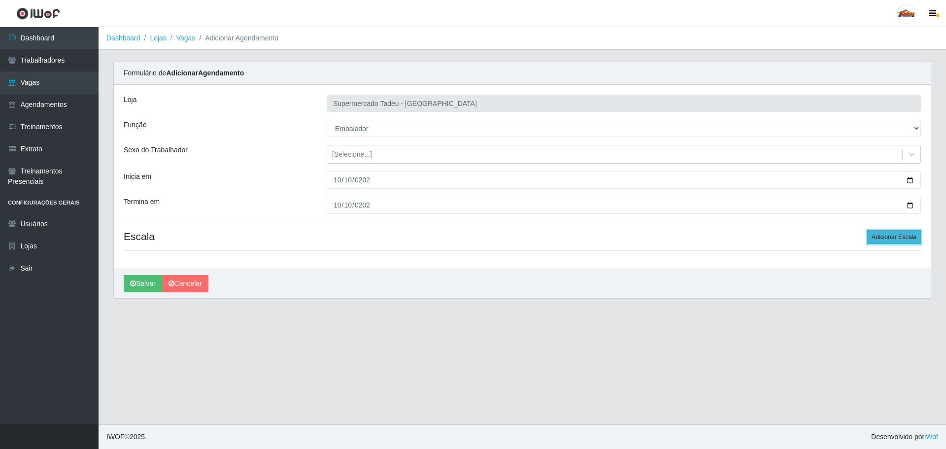
click at [893, 239] on button "Adicionar Escala" at bounding box center [894, 237] width 54 height 14
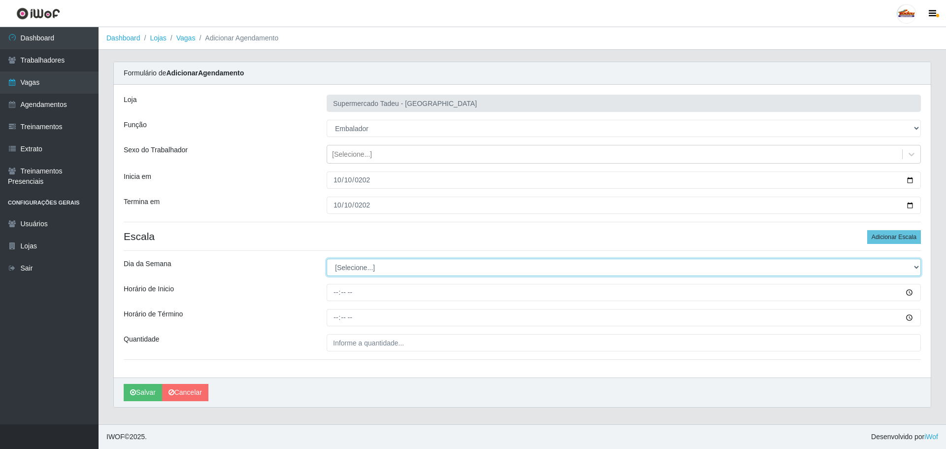
click at [363, 269] on select "[Selecione...] Segunda Terça Quarta Quinta Sexta Sábado Domingo" at bounding box center [624, 267] width 594 height 17
select select "4"
click at [327, 259] on select "[Selecione...] Segunda Terça Quarta Quinta Sexta Sábado Domingo" at bounding box center [624, 267] width 594 height 17
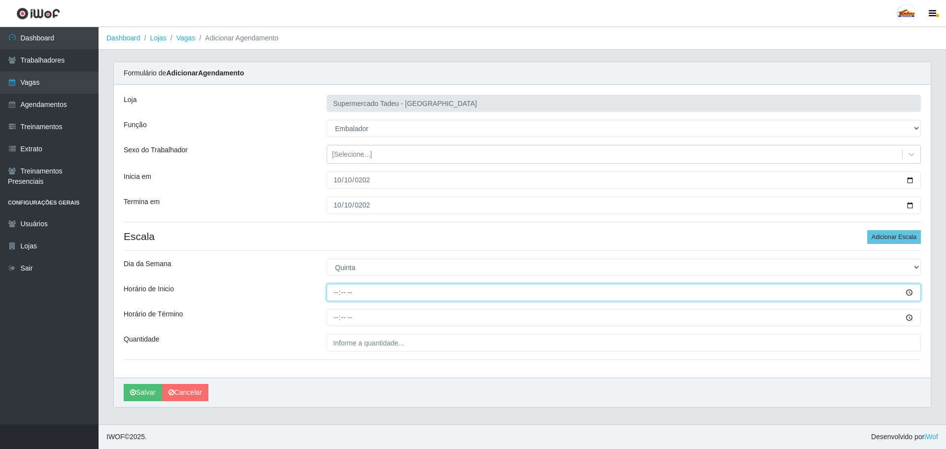
click at [333, 296] on input "Horário de Inicio" at bounding box center [624, 292] width 594 height 17
type input "07:30"
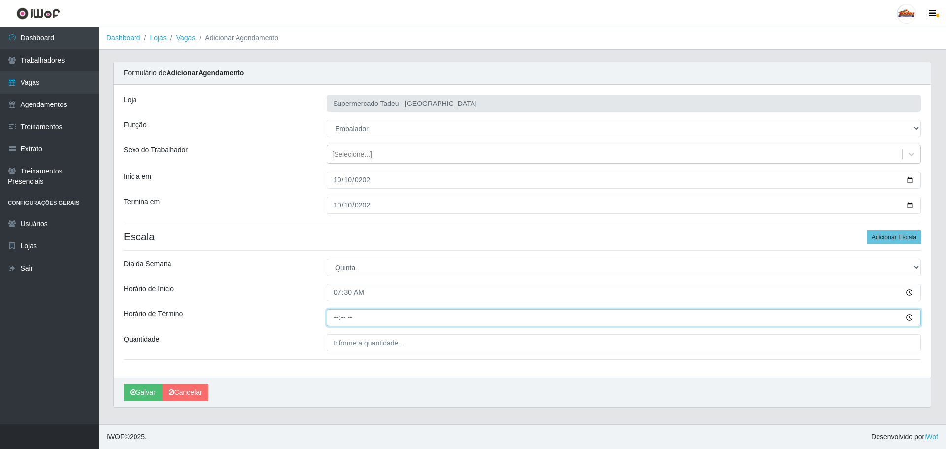
click at [331, 323] on input "Horário de Término" at bounding box center [624, 317] width 594 height 17
click at [333, 321] on input "Horário de Término" at bounding box center [624, 317] width 594 height 17
type input "12:00"
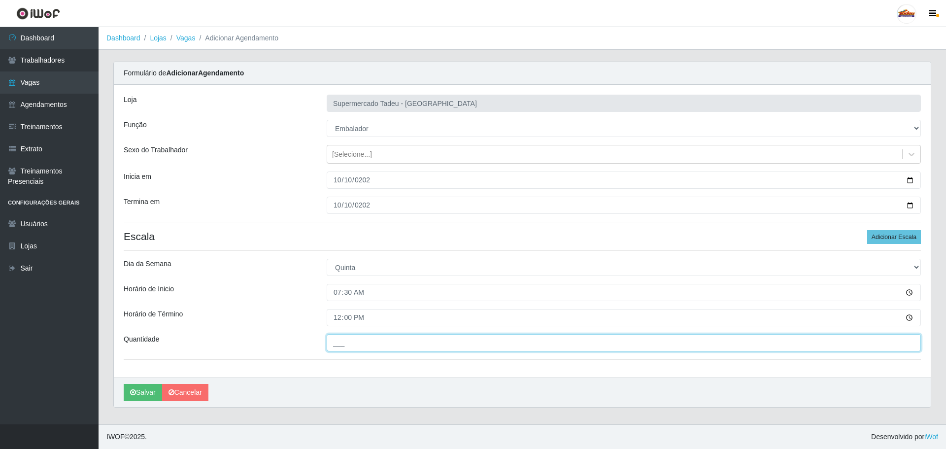
click at [370, 351] on input "___" at bounding box center [624, 342] width 594 height 17
type input "2__"
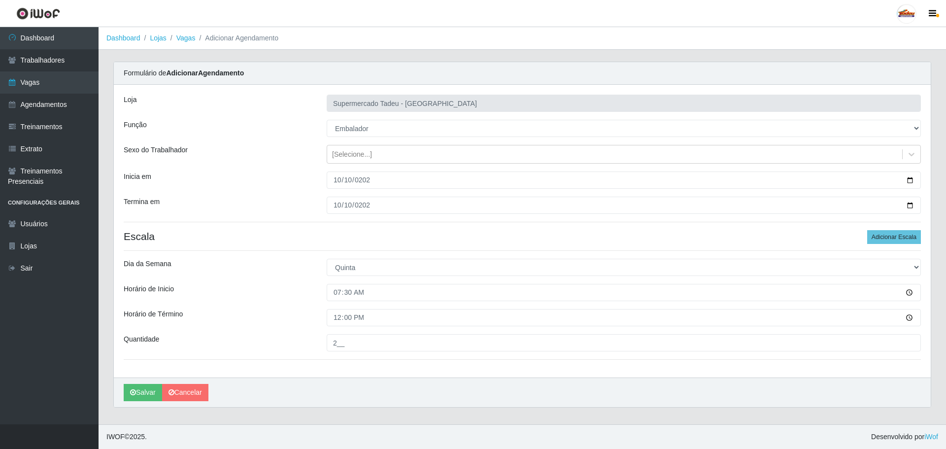
click at [285, 284] on div "Horário de Inicio" at bounding box center [217, 292] width 203 height 17
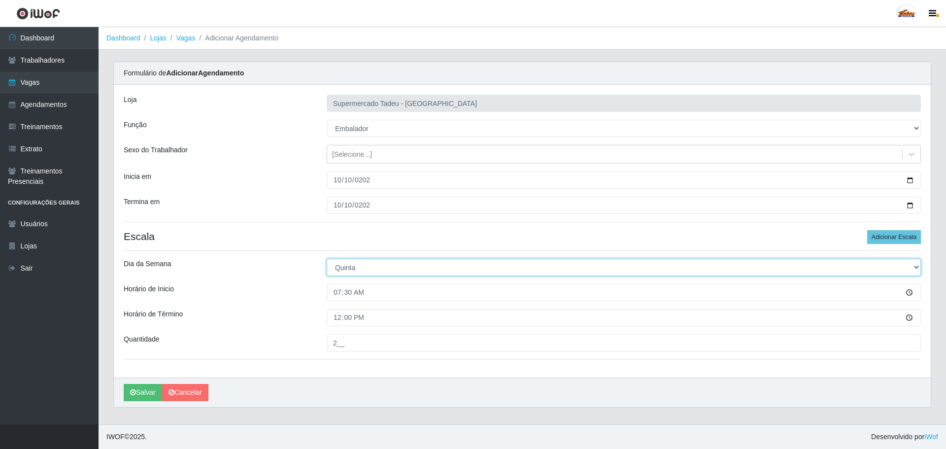
click at [348, 266] on select "[Selecione...] Segunda Terça Quarta Quinta Sexta Sábado Domingo" at bounding box center [624, 267] width 594 height 17
select select "5"
click at [327, 259] on select "[Selecione...] Segunda Terça Quarta Quinta Sexta Sábado Domingo" at bounding box center [624, 267] width 594 height 17
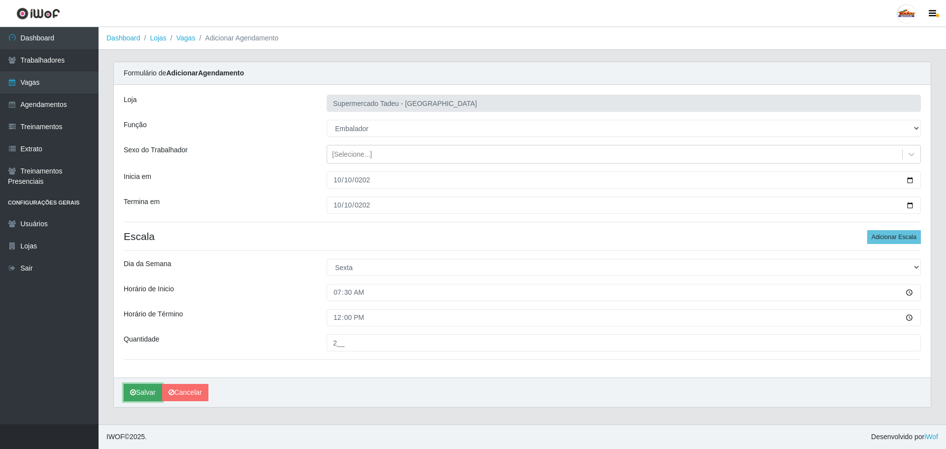
click at [146, 394] on button "Salvar" at bounding box center [143, 392] width 38 height 17
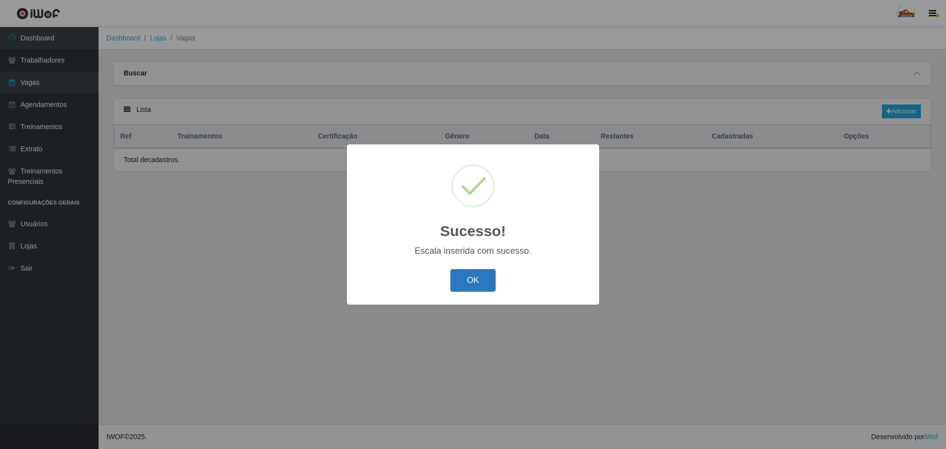
click at [466, 292] on button "OK" at bounding box center [473, 280] width 46 height 23
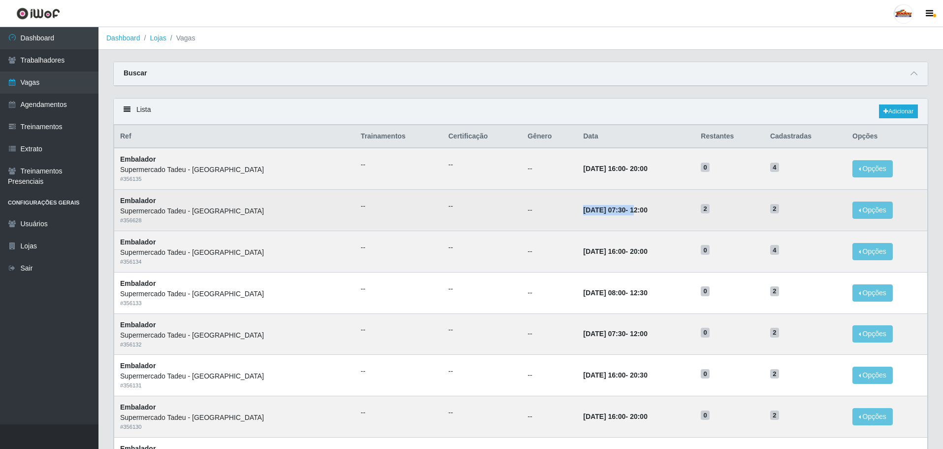
drag, startPoint x: 556, startPoint y: 208, endPoint x: 612, endPoint y: 211, distance: 55.7
click at [612, 211] on tr "Embalador Supermercado Tadeu - [GEOGRAPHIC_DATA] # 356628 -- -- -- [DATE] 07:30…" at bounding box center [521, 210] width 814 height 41
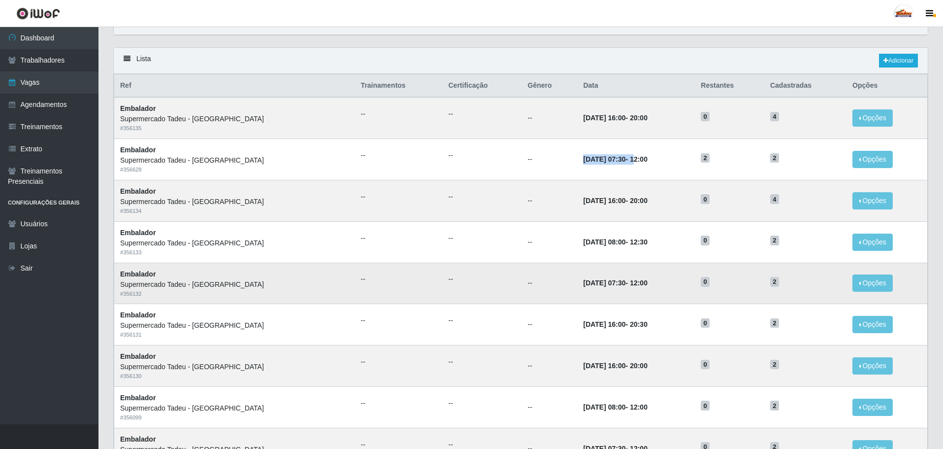
scroll to position [49, 0]
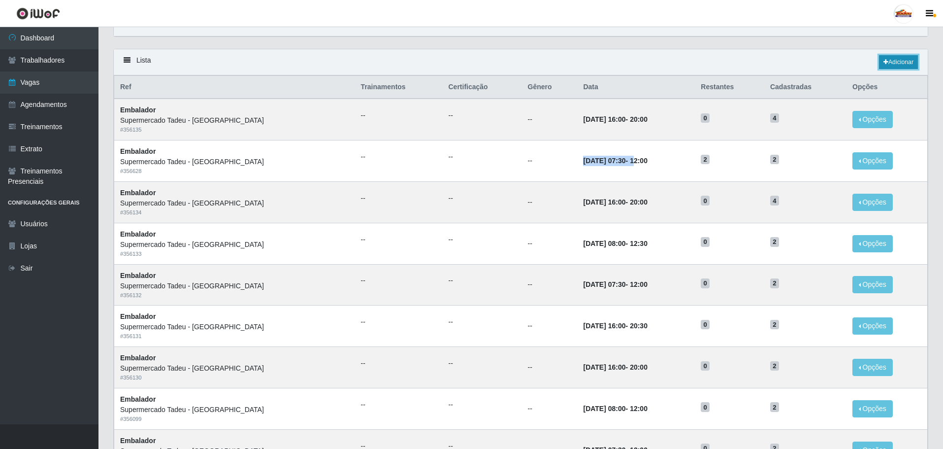
click at [896, 66] on link "Adicionar" at bounding box center [898, 62] width 39 height 14
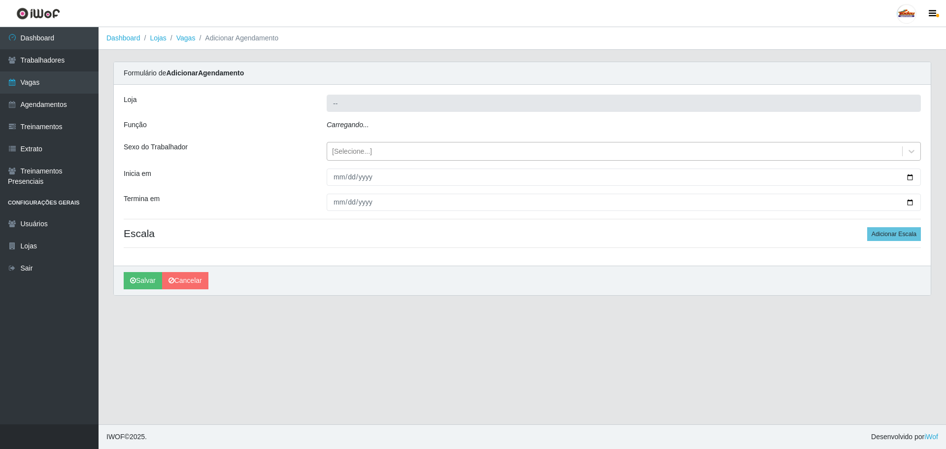
type input "Supermercado Tadeu - [GEOGRAPHIC_DATA]"
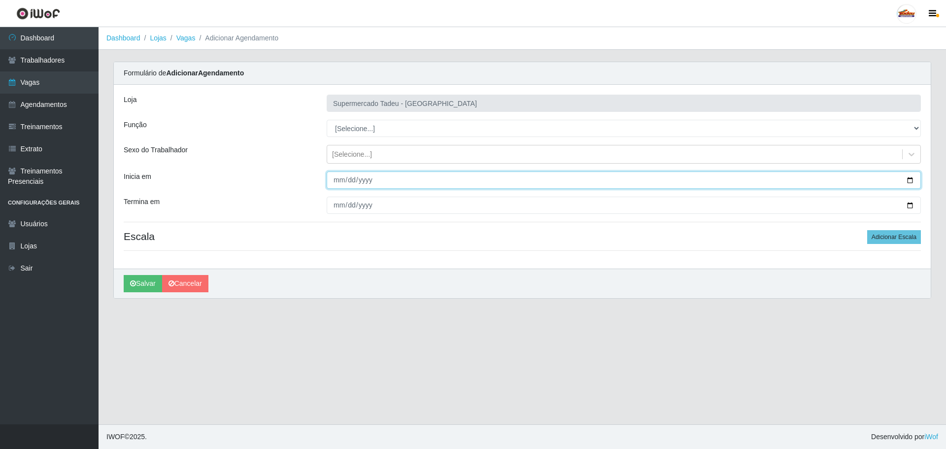
click at [343, 182] on input "Inicia em" at bounding box center [624, 179] width 594 height 17
type input "[DATE]"
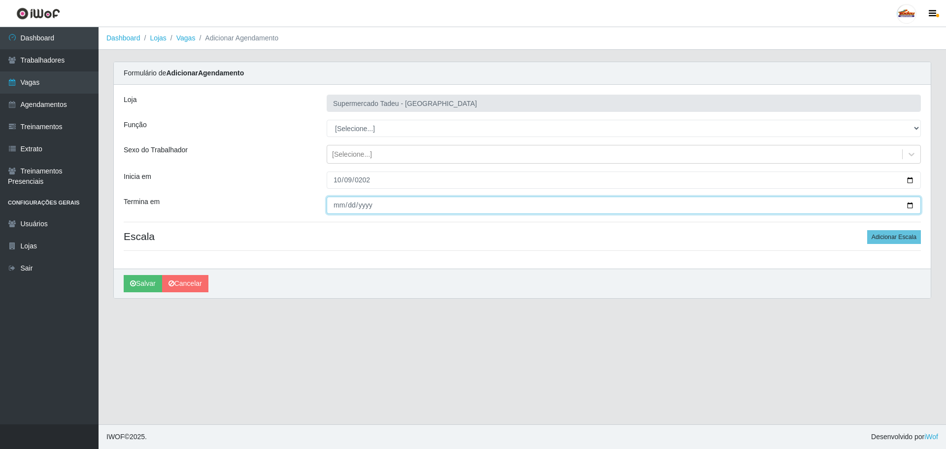
click at [339, 203] on input "Termina em" at bounding box center [624, 205] width 594 height 17
type input "[DATE]"
click at [372, 137] on div "Loja Supermercado Tadeu - [GEOGRAPHIC_DATA] Função [Selecione...] ASG ASG + ASG…" at bounding box center [522, 177] width 817 height 184
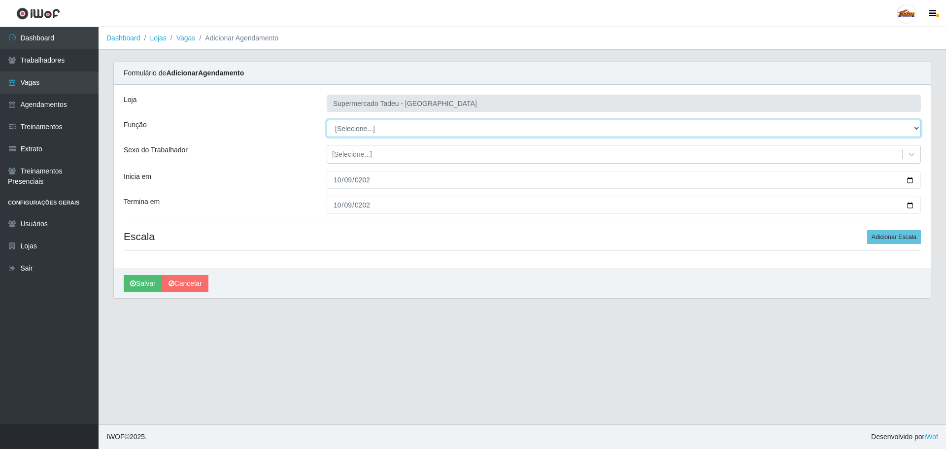
click at [370, 133] on select "[Selecione...] ASG ASG + ASG ++ Auxiliar de Estacionamento Auxiliar de Estacion…" at bounding box center [624, 128] width 594 height 17
select select "1"
click at [327, 120] on select "[Selecione...] ASG ASG + ASG ++ Auxiliar de Estacionamento Auxiliar de Estacion…" at bounding box center [624, 128] width 594 height 17
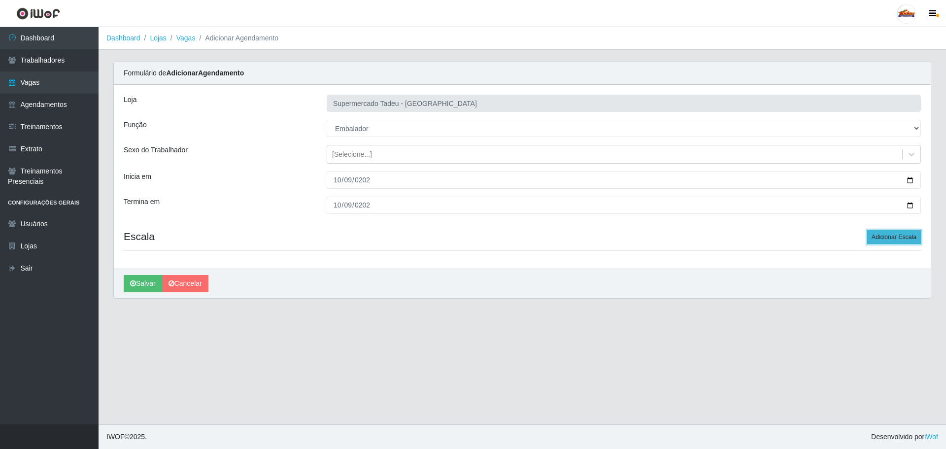
click at [887, 240] on button "Adicionar Escala" at bounding box center [894, 237] width 54 height 14
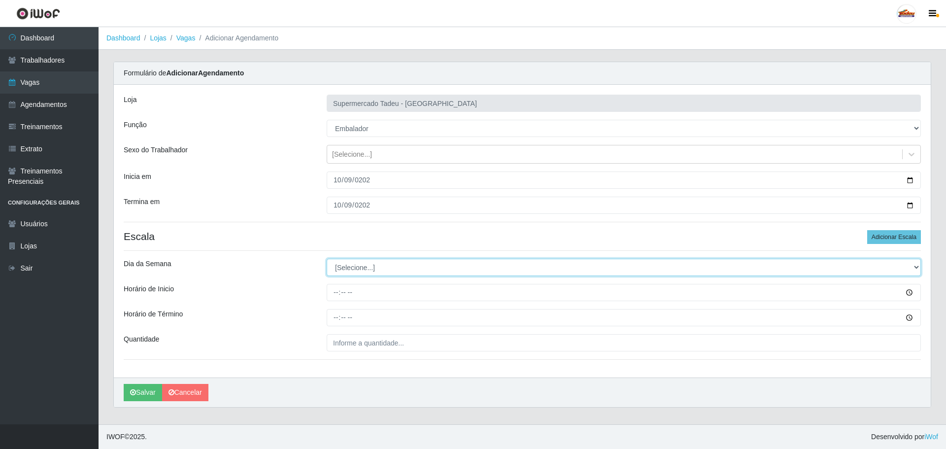
drag, startPoint x: 353, startPoint y: 265, endPoint x: 353, endPoint y: 274, distance: 9.4
click at [353, 265] on select "[Selecione...] Segunda Terça Quarta Quinta Sexta Sábado Domingo" at bounding box center [624, 267] width 594 height 17
select select "4"
click at [327, 259] on select "[Selecione...] Segunda Terça Quarta Quinta Sexta Sábado Domingo" at bounding box center [624, 267] width 594 height 17
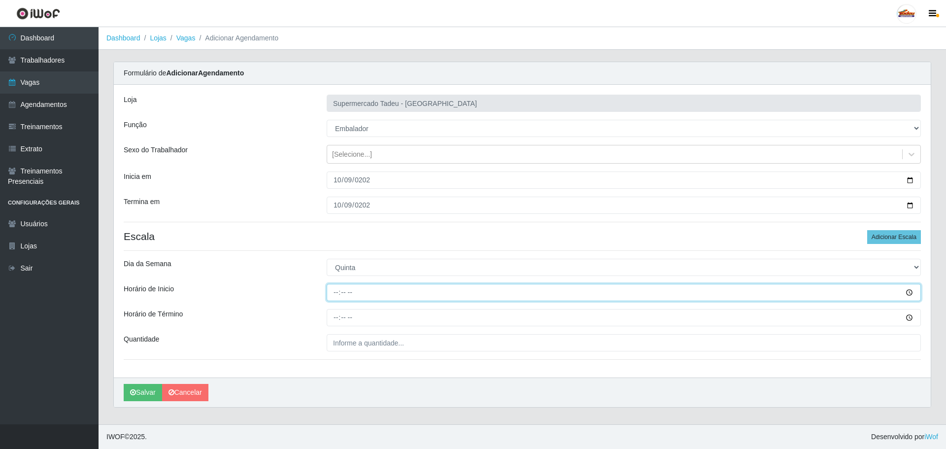
click at [344, 295] on input "Horário de Inicio" at bounding box center [624, 292] width 594 height 17
click at [335, 294] on input "Horário de Inicio" at bounding box center [624, 292] width 594 height 17
type input "07:30"
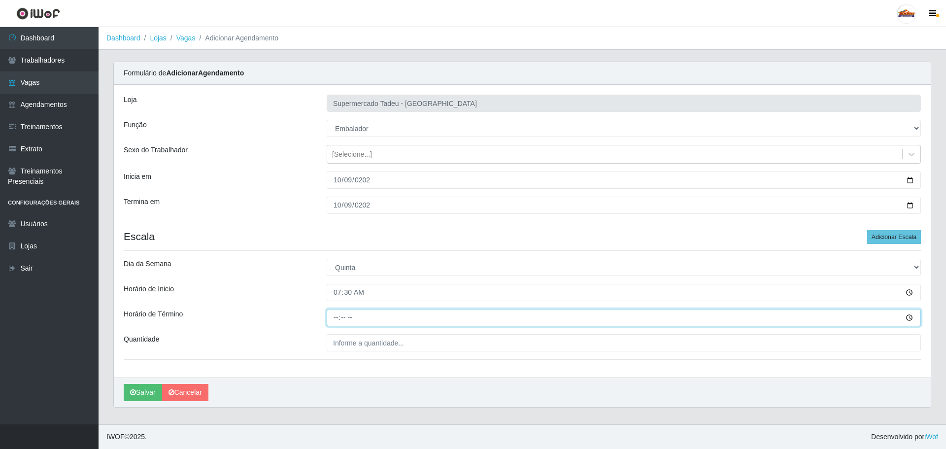
click at [332, 321] on input "Horário de Término" at bounding box center [624, 317] width 594 height 17
type input "12:00"
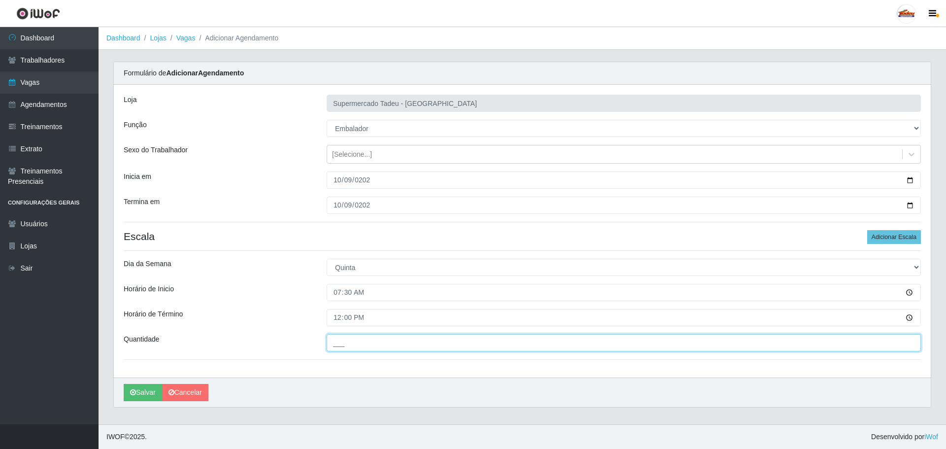
click at [341, 342] on input "___" at bounding box center [624, 342] width 594 height 17
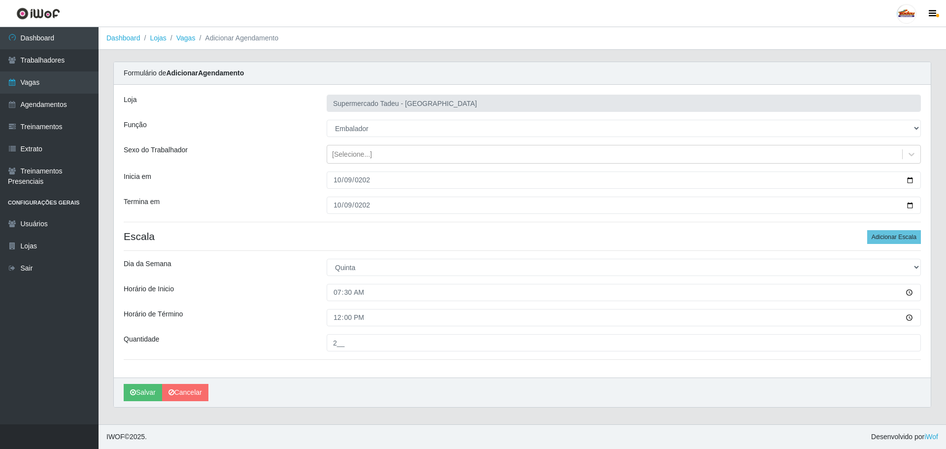
click at [283, 313] on div "Horário de Término" at bounding box center [217, 317] width 203 height 17
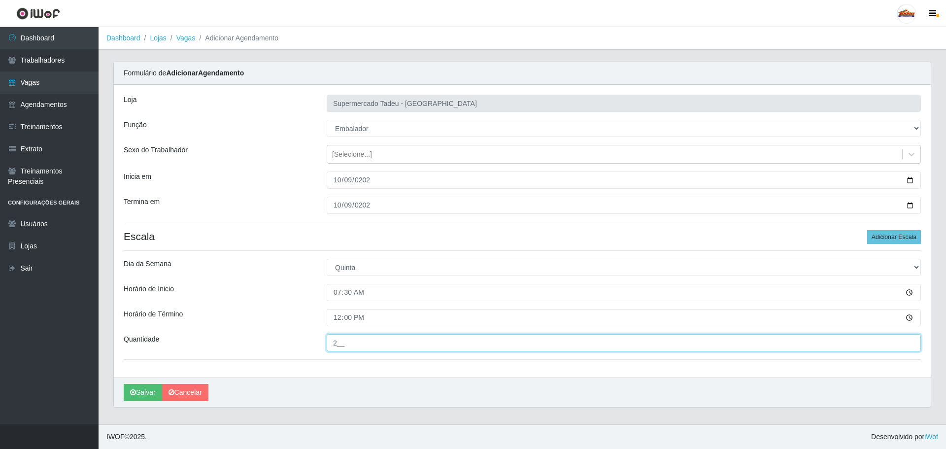
click at [352, 347] on input "2__" at bounding box center [624, 342] width 594 height 17
drag, startPoint x: 354, startPoint y: 342, endPoint x: 257, endPoint y: 352, distance: 97.0
click at [257, 352] on div "Loja Supermercado Tadeu - [GEOGRAPHIC_DATA] Função [Selecione...] ASG ASG + ASG…" at bounding box center [522, 231] width 817 height 293
type input "2__"
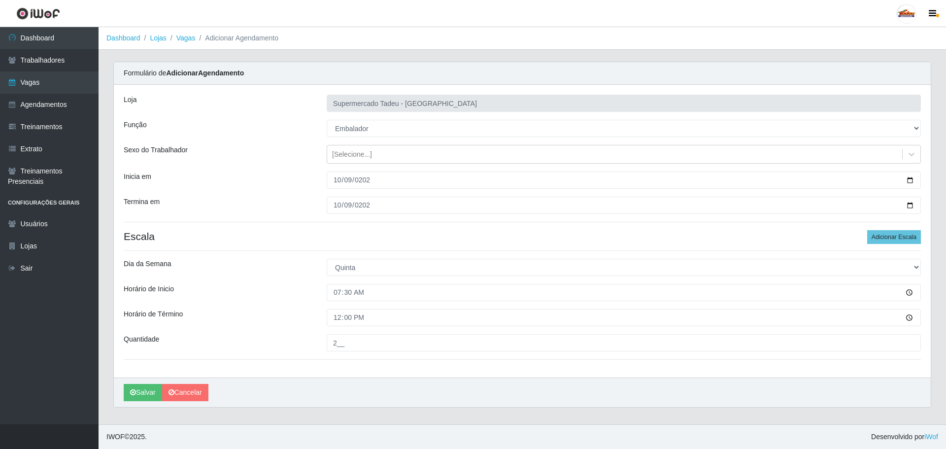
click at [219, 320] on div "Horário de Término" at bounding box center [217, 317] width 203 height 17
click at [140, 390] on button "Salvar" at bounding box center [143, 392] width 38 height 17
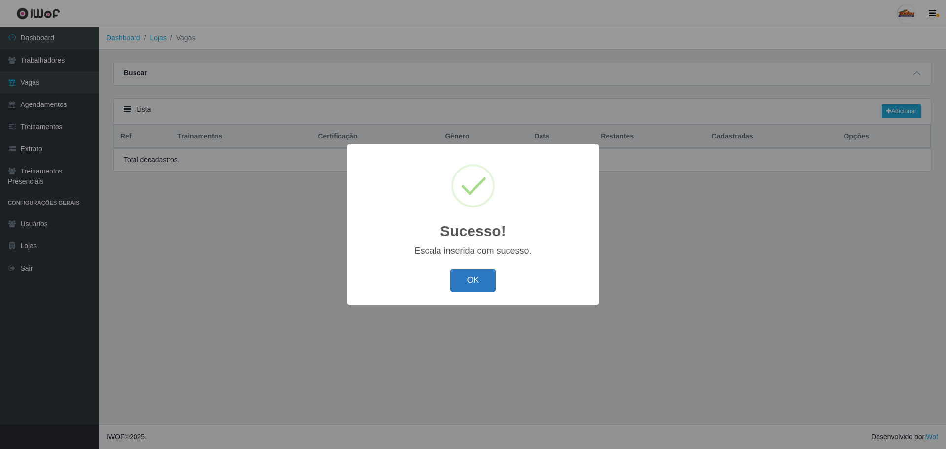
click at [467, 281] on button "OK" at bounding box center [473, 280] width 46 height 23
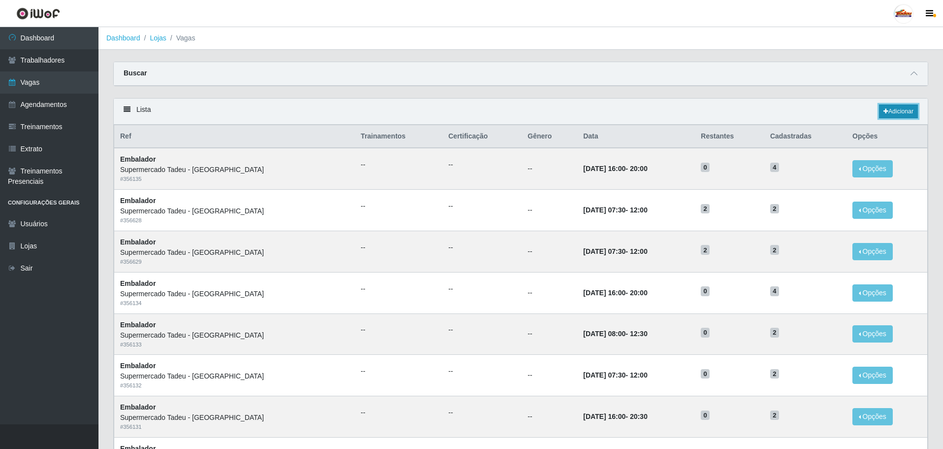
click at [890, 113] on link "Adicionar" at bounding box center [898, 111] width 39 height 14
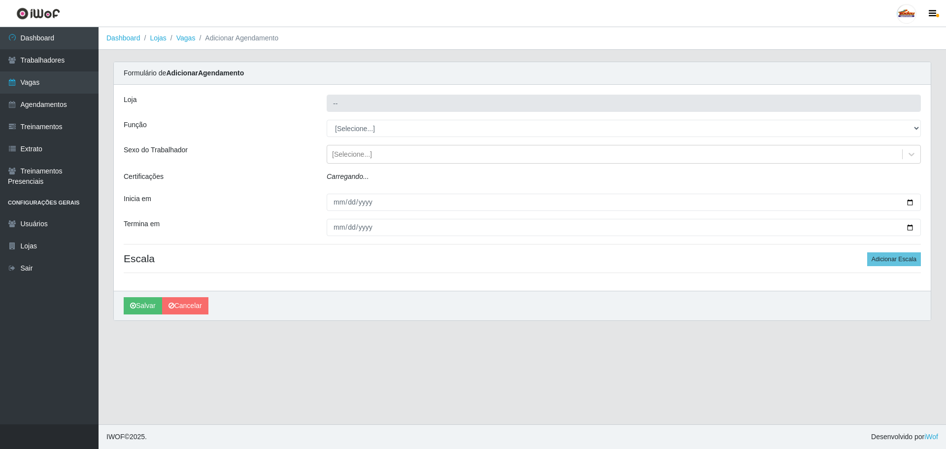
type input "Supermercado Tadeu - [GEOGRAPHIC_DATA]"
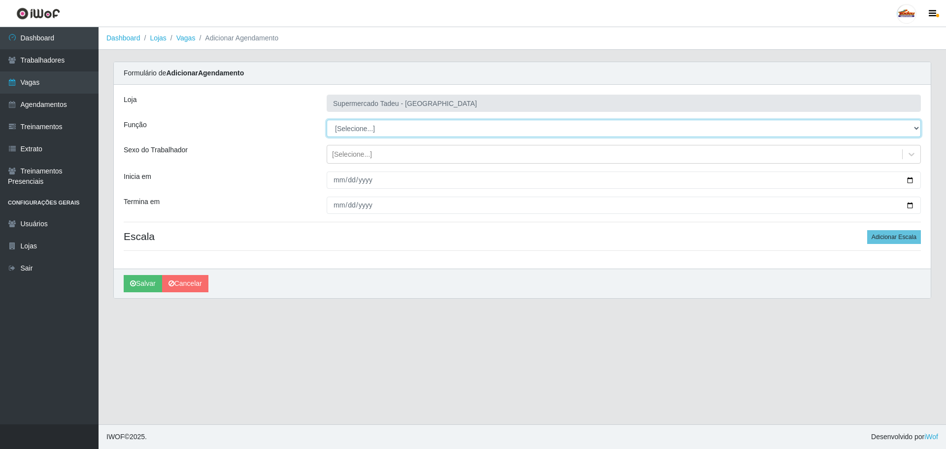
click at [346, 133] on select "[Selecione...] ASG ASG + ASG ++ Auxiliar de Estacionamento Auxiliar de Estacion…" at bounding box center [624, 128] width 594 height 17
select select "1"
click at [327, 120] on select "[Selecione...] ASG ASG + ASG ++ Auxiliar de Estacionamento Auxiliar de Estacion…" at bounding box center [624, 128] width 594 height 17
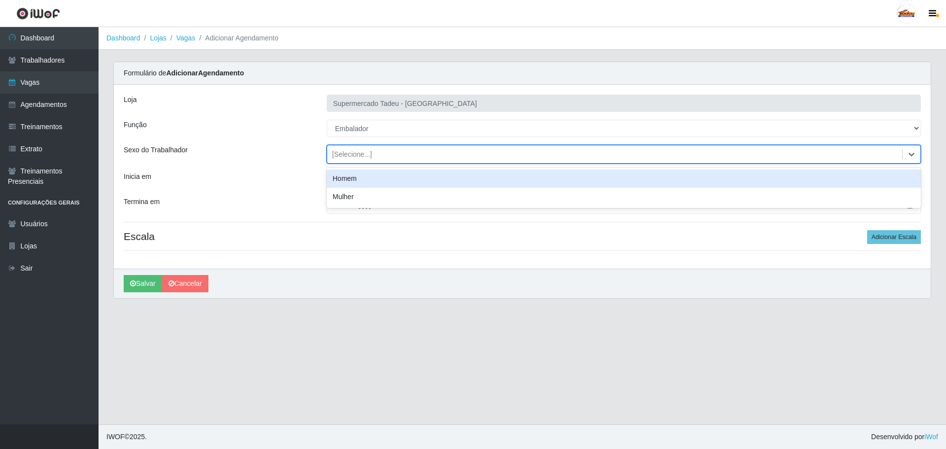
click at [339, 158] on div "[Selecione...]" at bounding box center [352, 154] width 40 height 10
click at [340, 156] on div "[Selecione...]" at bounding box center [352, 154] width 40 height 10
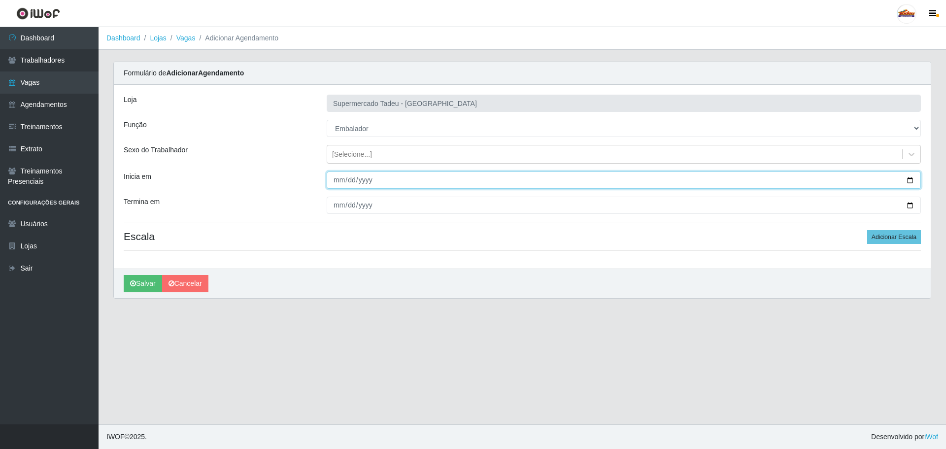
click at [339, 177] on input "Inicia em" at bounding box center [624, 179] width 594 height 17
click at [370, 188] on input "Inicia em" at bounding box center [624, 179] width 594 height 17
type input "[DATE]"
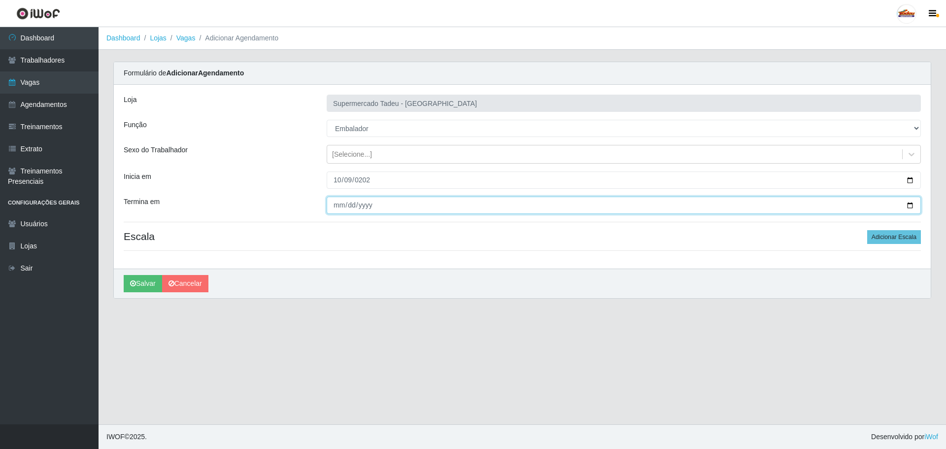
click at [340, 202] on input "Termina em" at bounding box center [624, 205] width 594 height 17
type input "[DATE]"
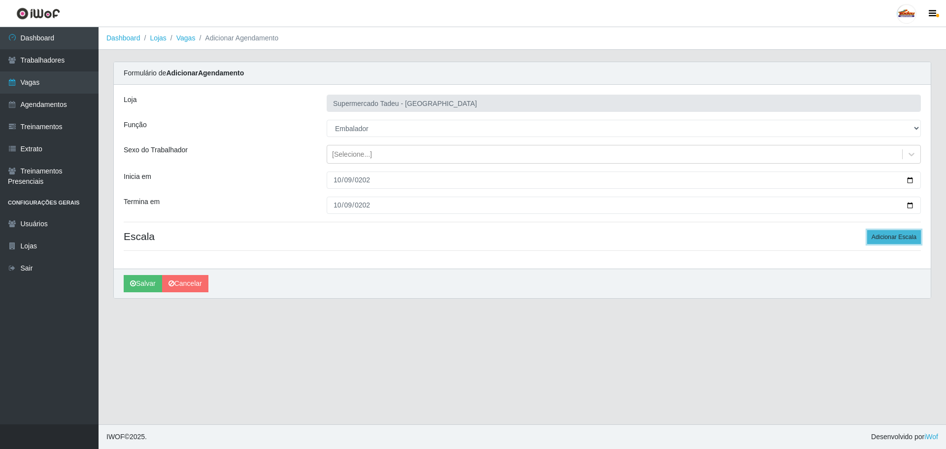
click at [899, 238] on button "Adicionar Escala" at bounding box center [894, 237] width 54 height 14
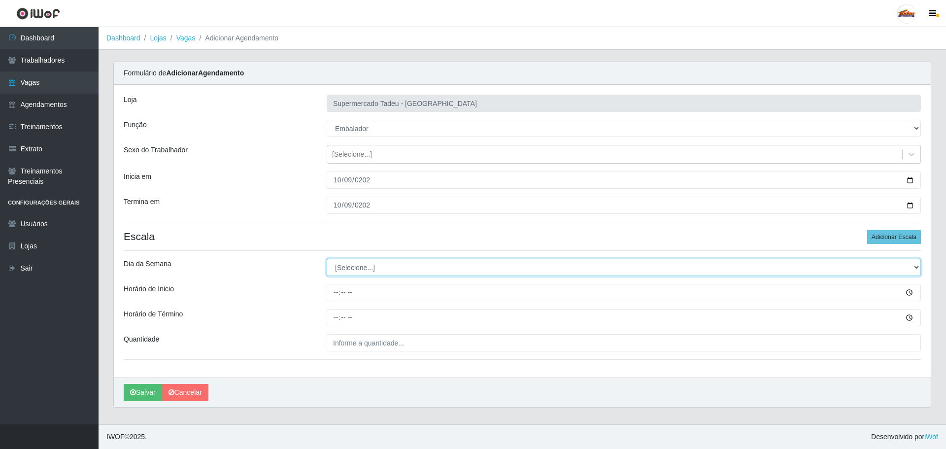
click at [358, 267] on select "[Selecione...] Segunda Terça Quarta Quinta Sexta Sábado Domingo" at bounding box center [624, 267] width 594 height 17
select select "4"
click at [327, 259] on select "[Selecione...] Segunda Terça Quarta Quinta Sexta Sábado Domingo" at bounding box center [624, 267] width 594 height 17
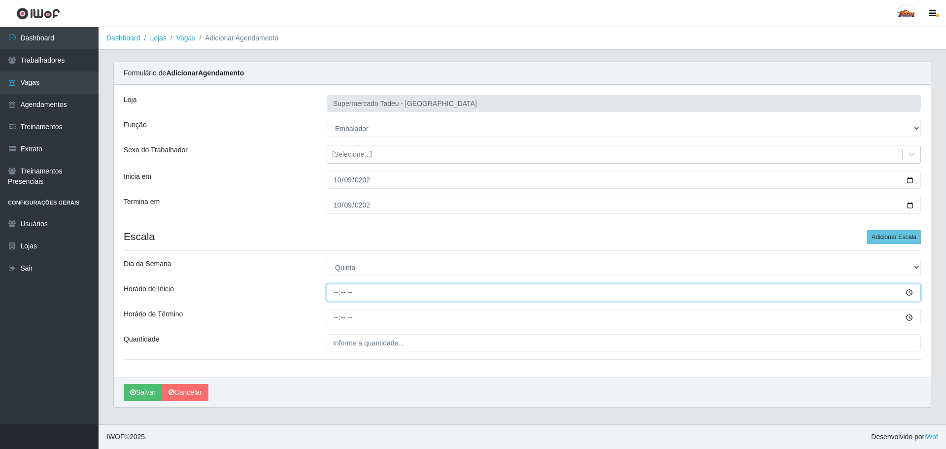
click at [336, 286] on input "Horário de Inicio" at bounding box center [624, 292] width 594 height 17
type input "16:00"
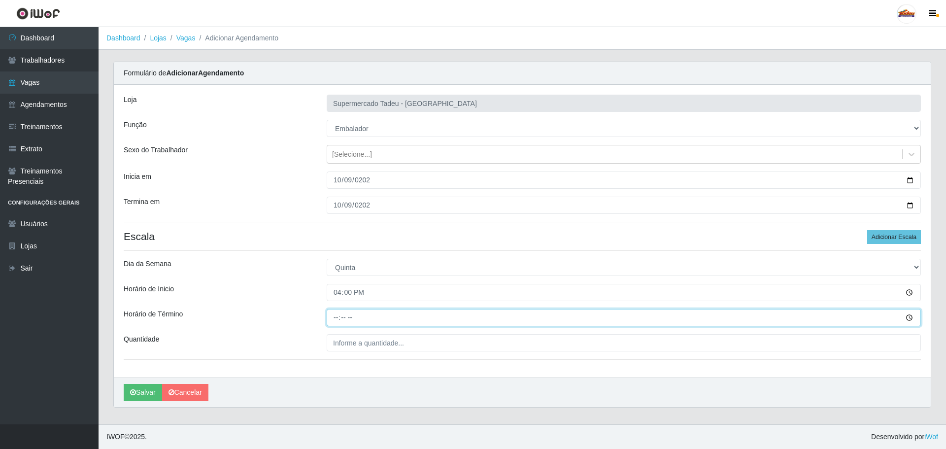
click at [334, 319] on input "Horário de Término" at bounding box center [624, 317] width 594 height 17
type input "20:00"
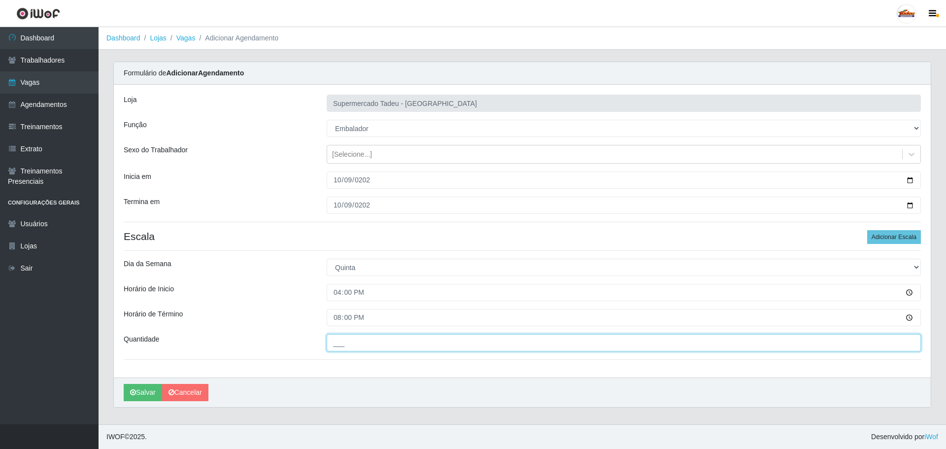
click at [362, 343] on input "___" at bounding box center [624, 342] width 594 height 17
type input "2__"
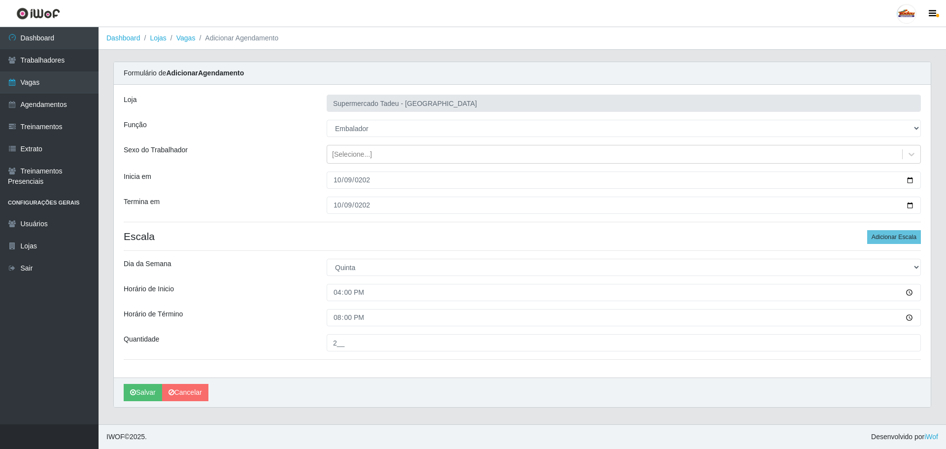
click at [241, 296] on div "Horário de Inicio" at bounding box center [217, 292] width 203 height 17
click at [138, 393] on button "Salvar" at bounding box center [143, 392] width 38 height 17
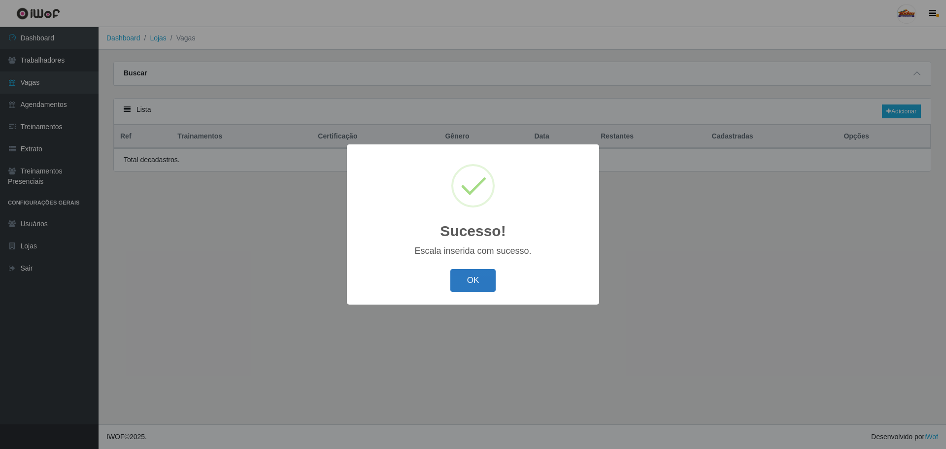
click at [482, 286] on button "OK" at bounding box center [473, 280] width 46 height 23
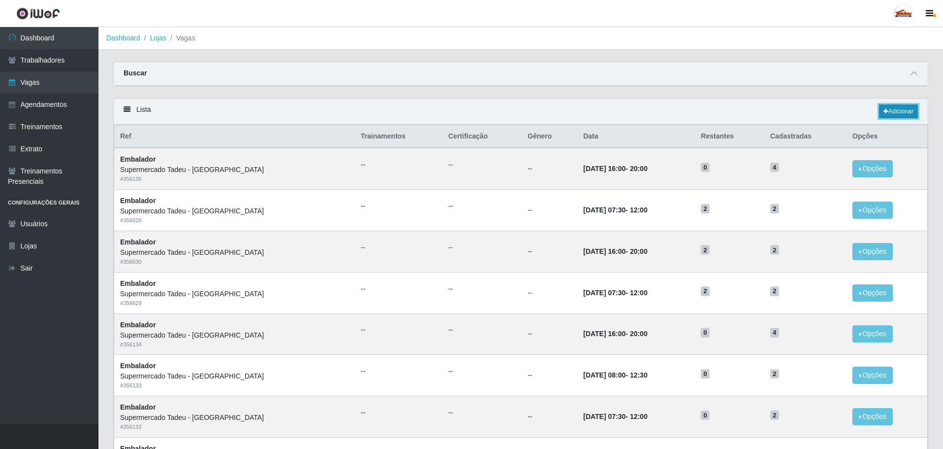
click at [890, 110] on link "Adicionar" at bounding box center [898, 111] width 39 height 14
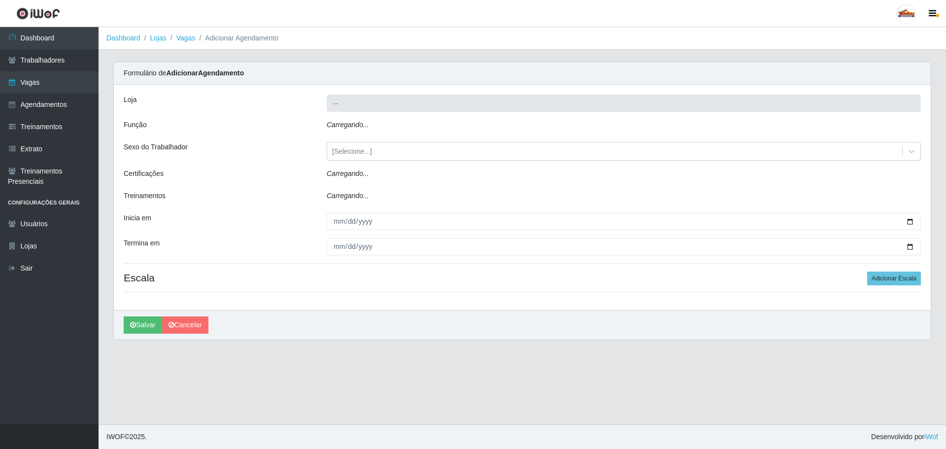
type input "Supermercado Tadeu - [GEOGRAPHIC_DATA]"
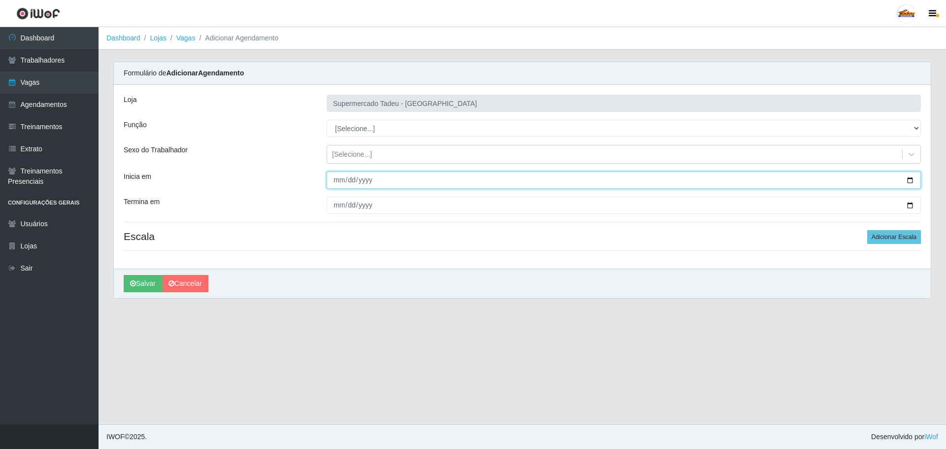
click at [339, 183] on input "Inicia em" at bounding box center [624, 179] width 594 height 17
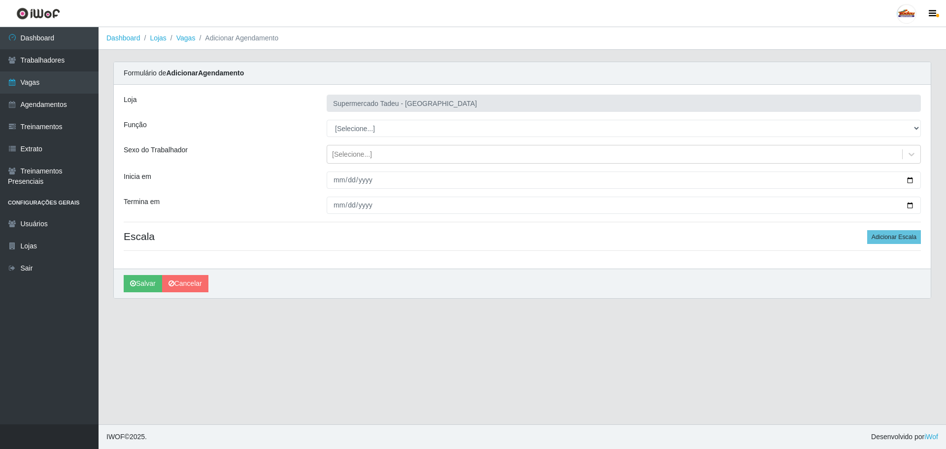
click at [348, 138] on div "Loja Supermercado Tadeu - [GEOGRAPHIC_DATA] Função [Selecione...] ASG ASG + ASG…" at bounding box center [522, 177] width 817 height 184
click at [349, 133] on select "[Selecione...] ASG ASG + ASG ++ Auxiliar de Estacionamento Auxiliar de Estacion…" at bounding box center [624, 128] width 594 height 17
select select "1"
click at [327, 120] on select "[Selecione...] ASG ASG + ASG ++ Auxiliar de Estacionamento Auxiliar de Estacion…" at bounding box center [624, 128] width 594 height 17
click at [341, 152] on div "[Selecione...]" at bounding box center [352, 154] width 40 height 10
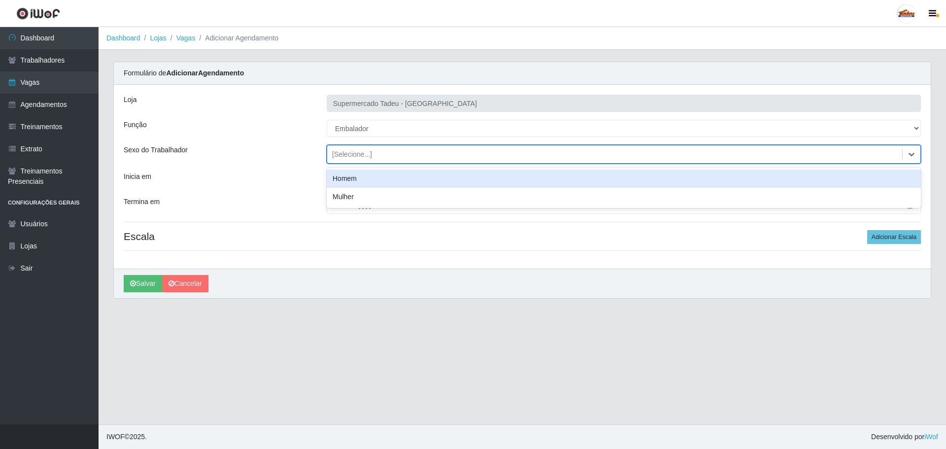
click at [339, 158] on div "[Selecione...]" at bounding box center [352, 154] width 40 height 10
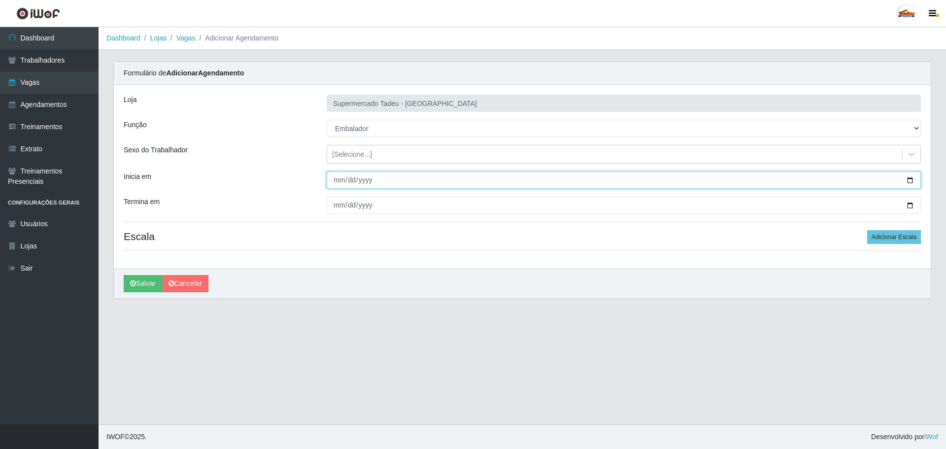
click at [333, 184] on input "Inicia em" at bounding box center [624, 179] width 594 height 17
click at [338, 181] on input "Inicia em" at bounding box center [624, 179] width 594 height 17
type input "[DATE]"
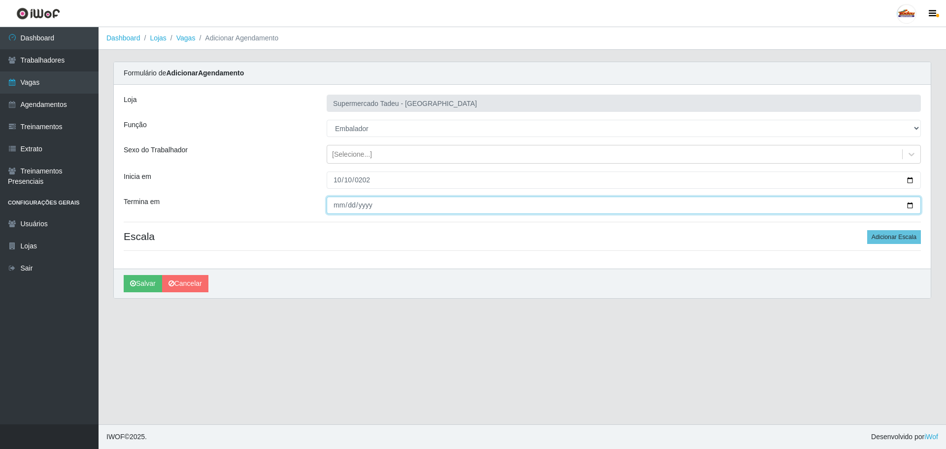
click at [338, 203] on input "Termina em" at bounding box center [624, 205] width 594 height 17
type input "[DATE]"
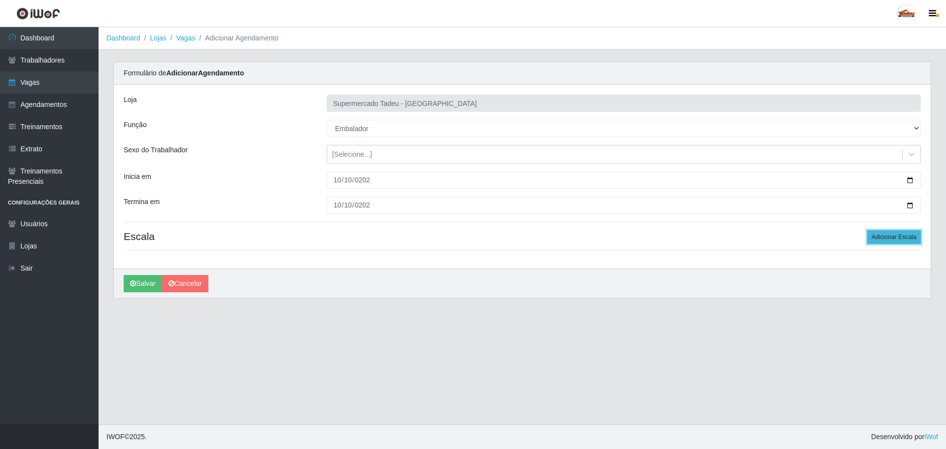
click at [918, 238] on button "Adicionar Escala" at bounding box center [894, 237] width 54 height 14
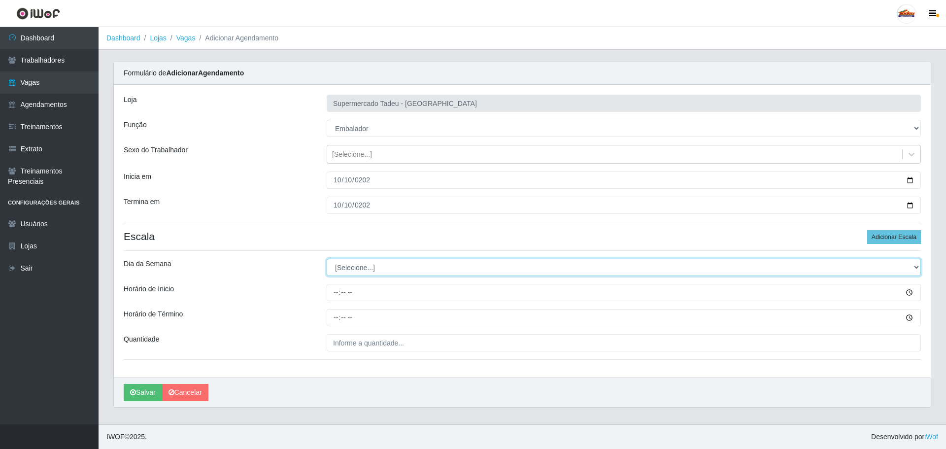
click at [347, 266] on select "[Selecione...] Segunda Terça Quarta Quinta Sexta Sábado Domingo" at bounding box center [624, 267] width 594 height 17
select select "5"
click at [327, 259] on select "[Selecione...] Segunda Terça Quarta Quinta Sexta Sábado Domingo" at bounding box center [624, 267] width 594 height 17
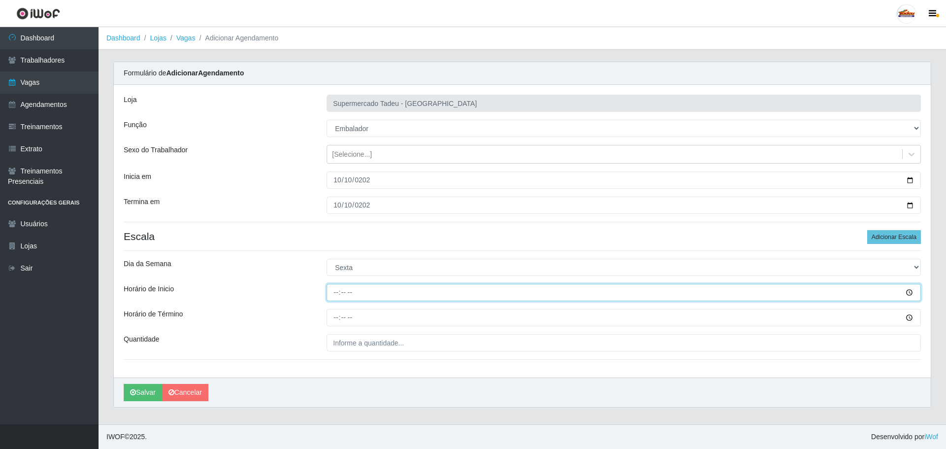
click at [339, 294] on input "Horário de Inicio" at bounding box center [624, 292] width 594 height 17
type input "16:00"
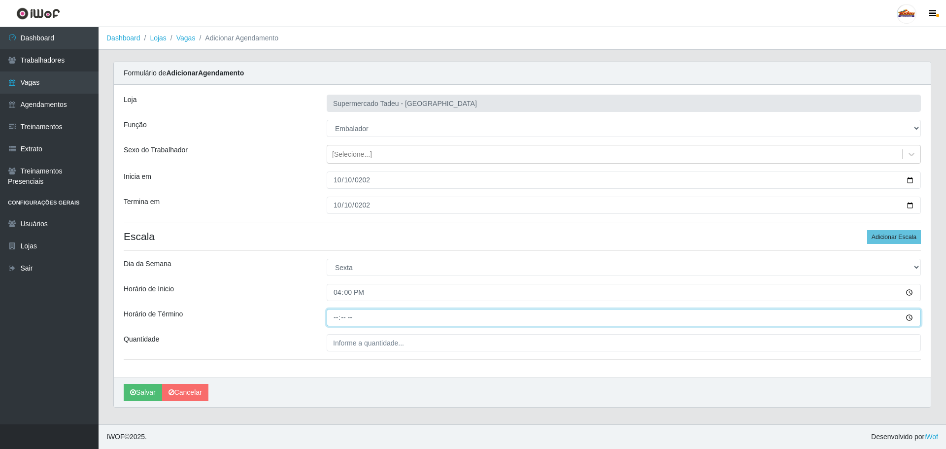
click at [338, 325] on input "Horário de Término" at bounding box center [624, 317] width 594 height 17
type input "20:00"
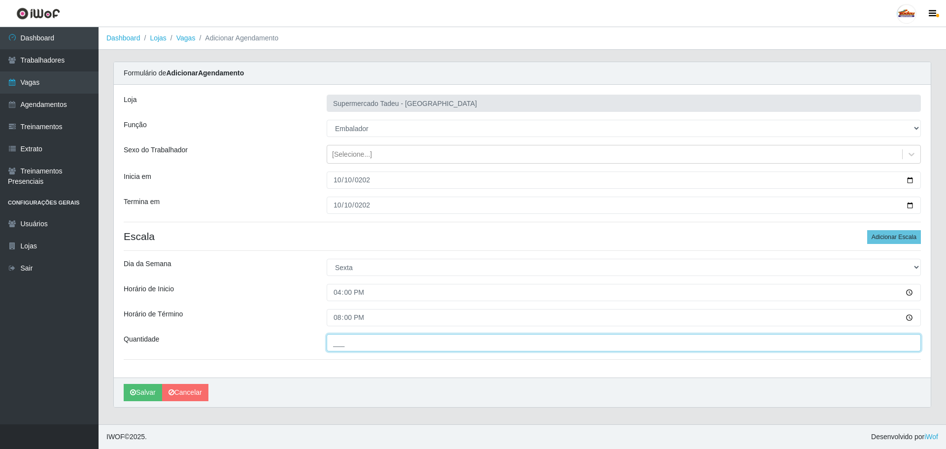
click at [346, 342] on input "___" at bounding box center [624, 342] width 594 height 17
type input "2__"
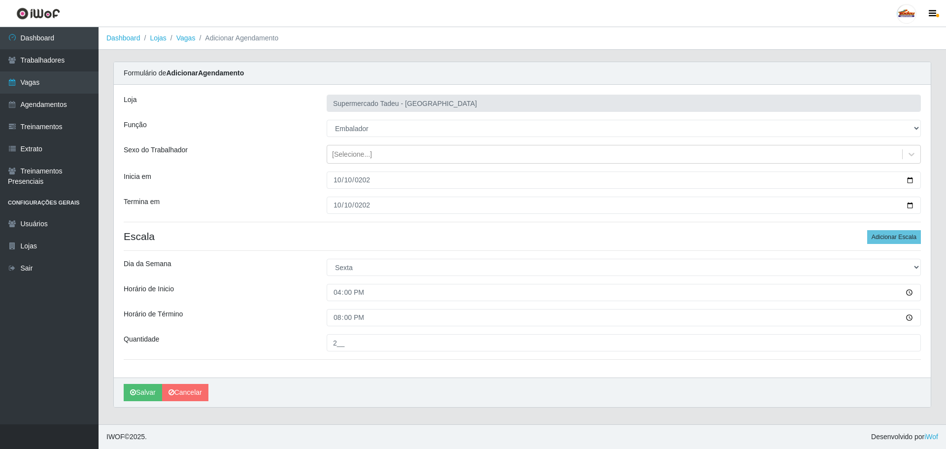
click at [302, 327] on div "Loja Supermercado Tadeu - [GEOGRAPHIC_DATA] Função [Selecione...] ASG ASG + ASG…" at bounding box center [522, 231] width 817 height 293
click at [138, 392] on button "Salvar" at bounding box center [143, 392] width 38 height 17
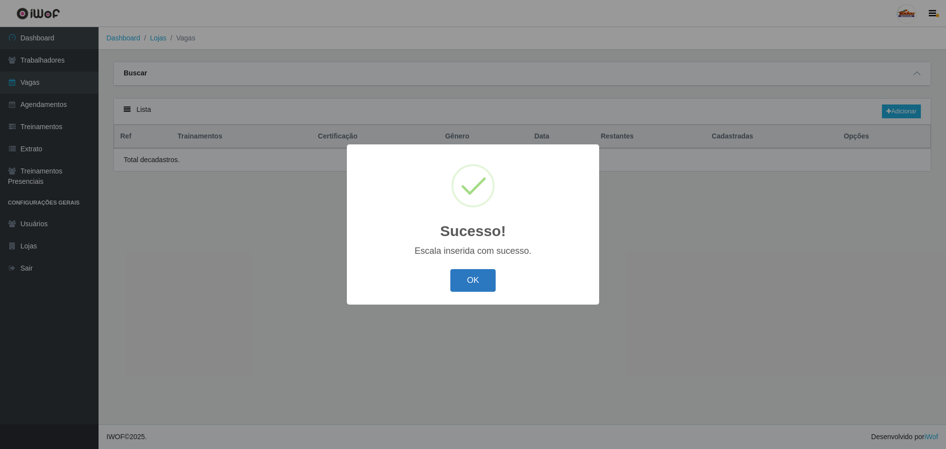
click at [477, 288] on button "OK" at bounding box center [473, 280] width 46 height 23
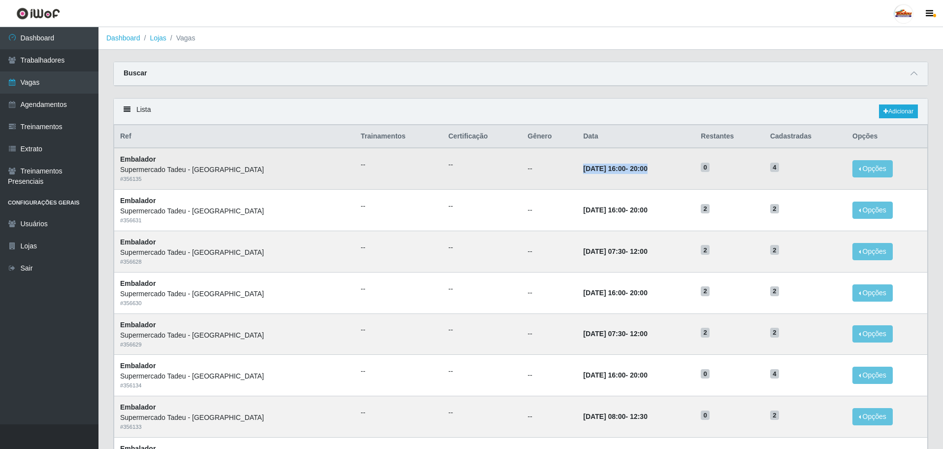
drag, startPoint x: 541, startPoint y: 171, endPoint x: 632, endPoint y: 168, distance: 90.7
click at [632, 168] on td "[DATE] 16:00 - 20:00" at bounding box center [636, 168] width 118 height 41
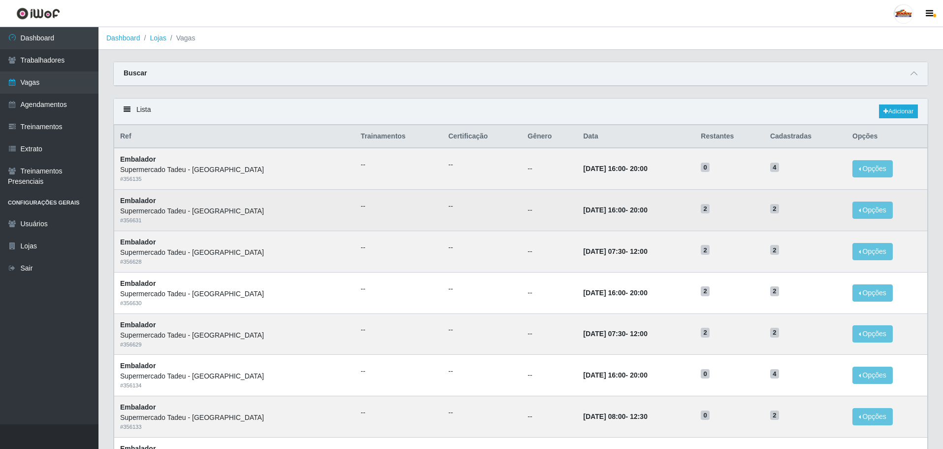
click at [704, 226] on td "2" at bounding box center [729, 210] width 69 height 41
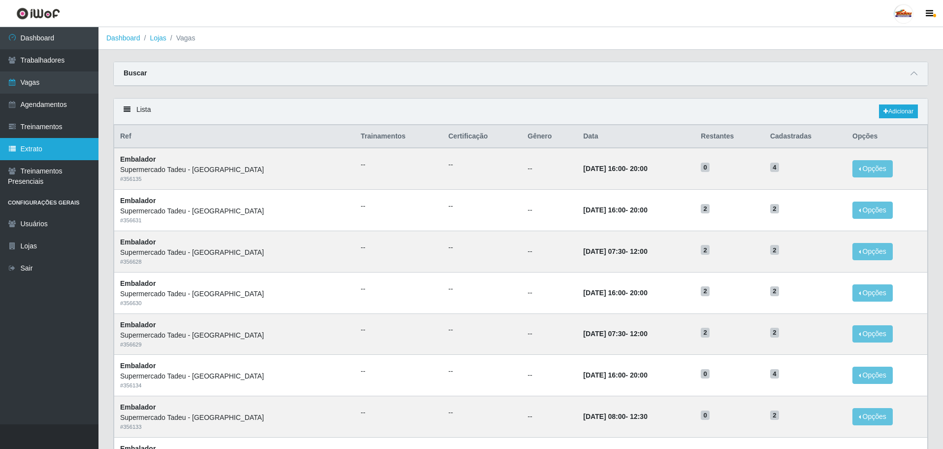
click at [22, 143] on link "Extrato" at bounding box center [49, 149] width 99 height 22
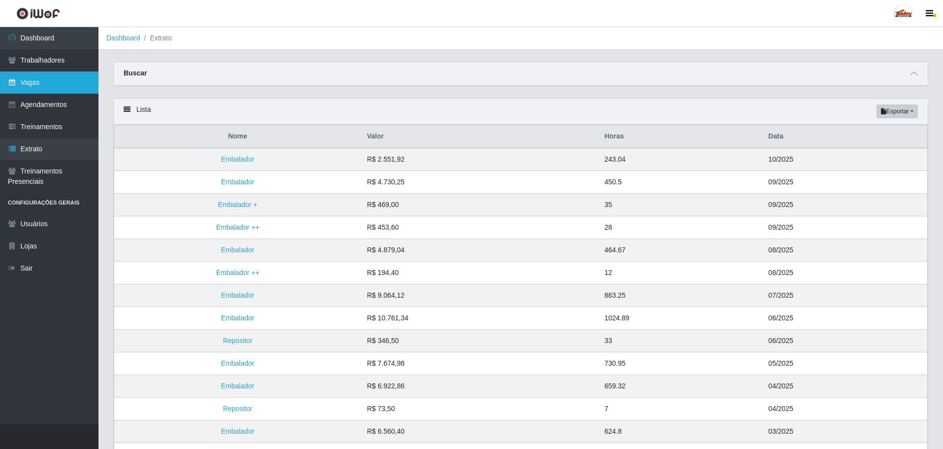
click at [53, 79] on link "Vagas" at bounding box center [49, 82] width 99 height 22
